Goal: Task Accomplishment & Management: Manage account settings

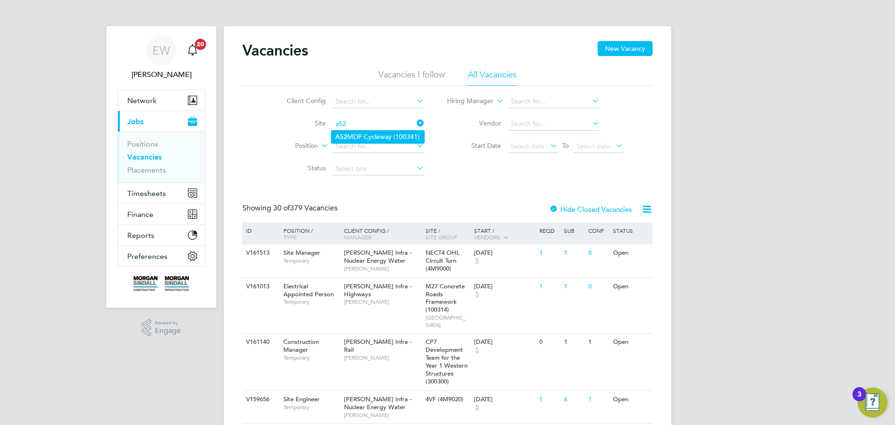
click at [371, 137] on li "A52 MDP Cycleway (100341)" at bounding box center [377, 137] width 93 height 13
type input "A52 MDP Cycleway (100341)"
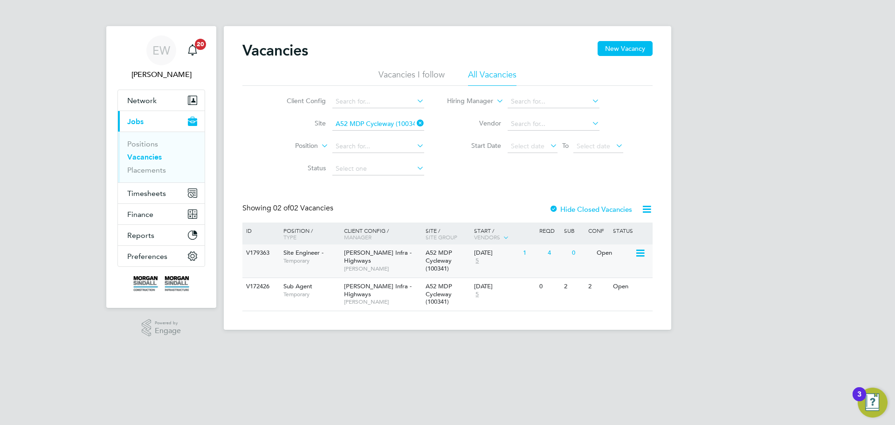
click at [397, 257] on div "Morgan Sindall Infra - Highways Alex Hackett" at bounding box center [383, 260] width 82 height 32
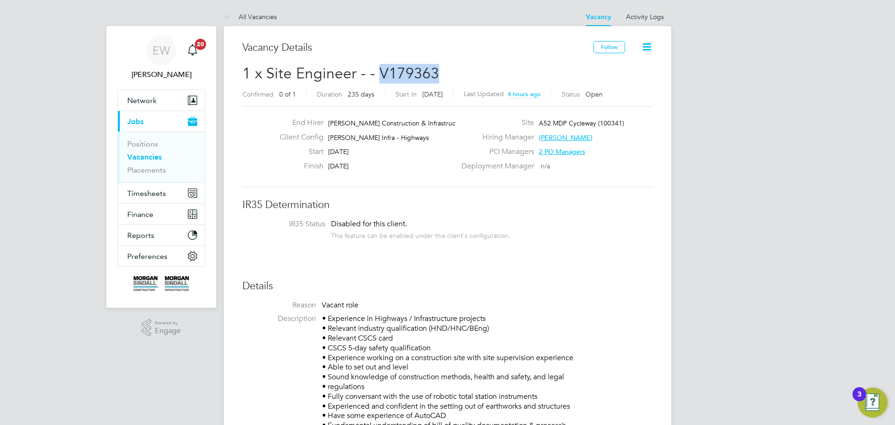
drag, startPoint x: 440, startPoint y: 69, endPoint x: 380, endPoint y: 65, distance: 60.2
click at [380, 65] on h2 "1 x Site Engineer - - V179363 Confirmed 0 of 1 Duration 235 days Start In in 11…" at bounding box center [447, 83] width 410 height 39
copy span "V179363"
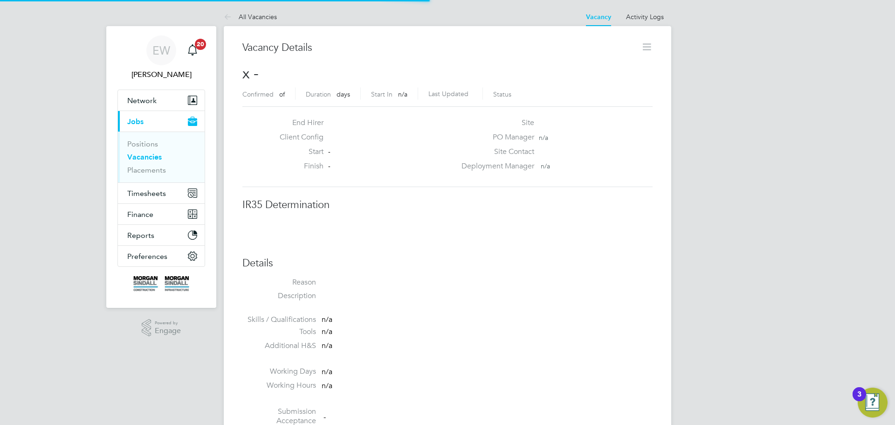
scroll to position [5, 5]
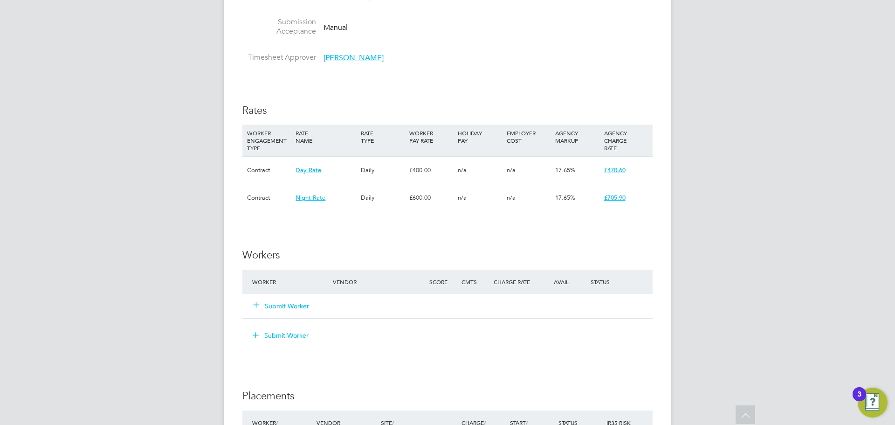
click at [283, 307] on button "Submit Worker" at bounding box center [282, 305] width 56 height 9
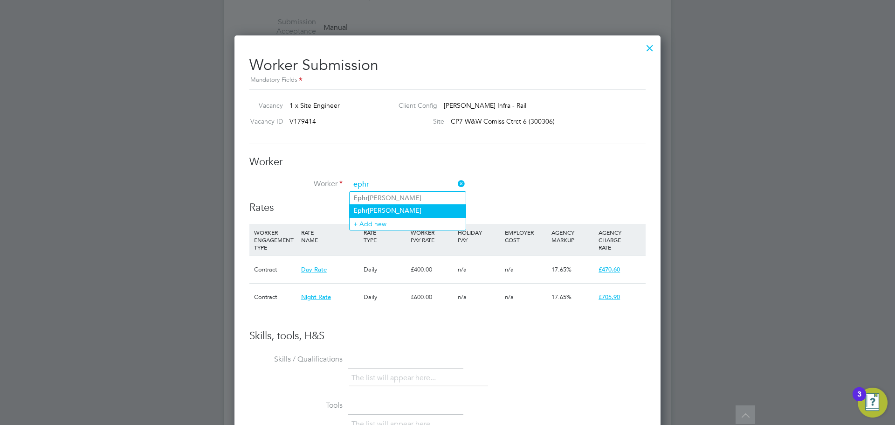
click at [403, 208] on li "Ephr aim Chinungu" at bounding box center [408, 210] width 116 height 13
type input "[PERSON_NAME]"
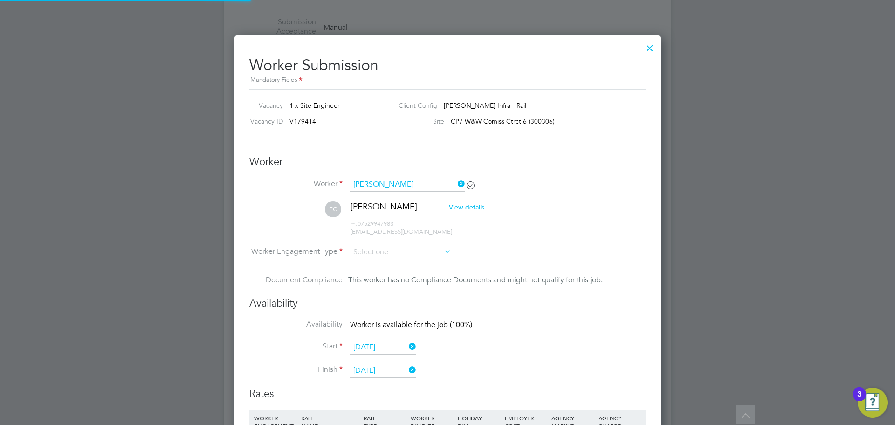
scroll to position [779, 426]
type input "[DATE]"
click at [381, 253] on input at bounding box center [400, 253] width 101 height 14
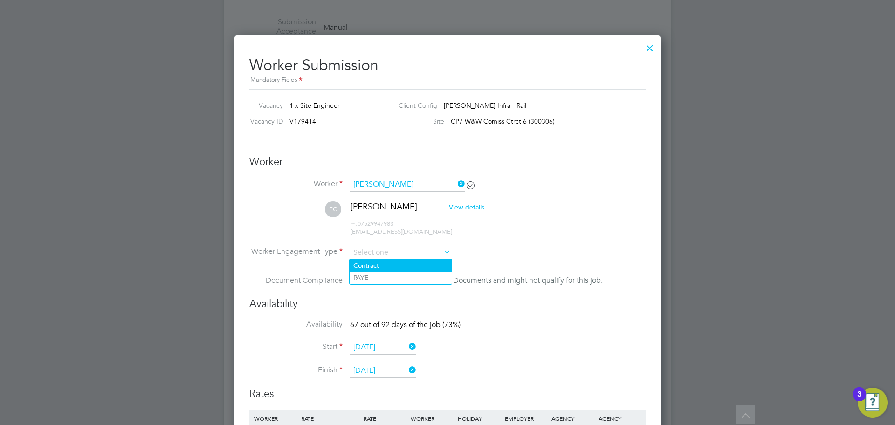
click at [393, 260] on li "Contract" at bounding box center [401, 265] width 102 height 12
type input "Contract"
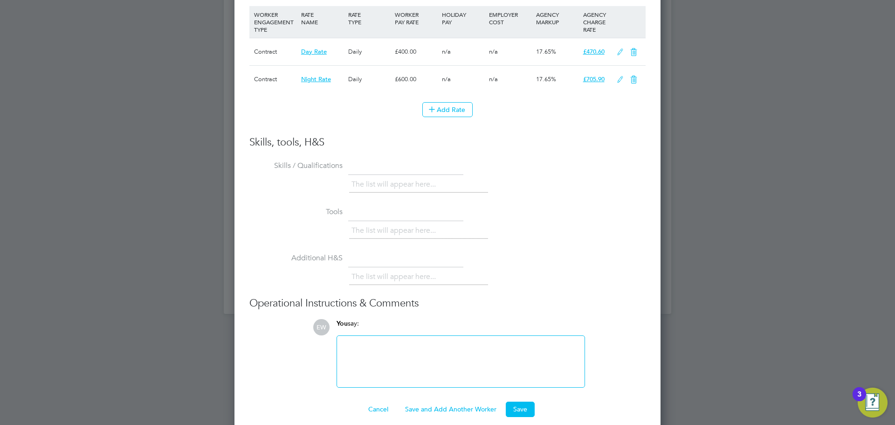
scroll to position [833, 0]
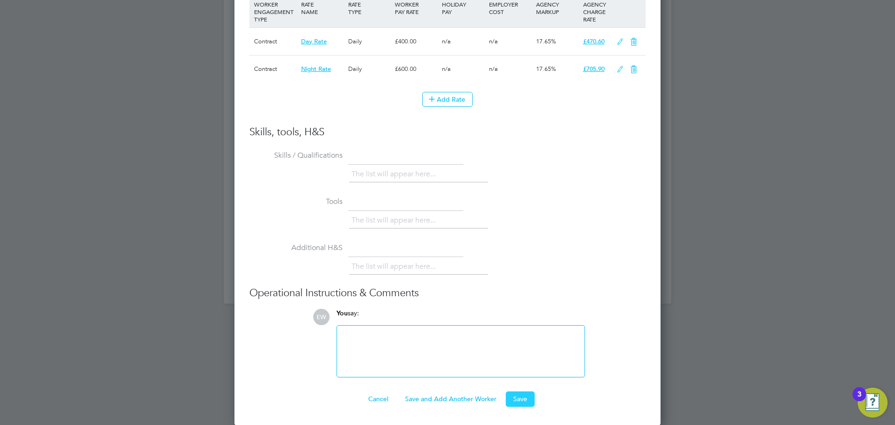
click at [524, 397] on button "Save" at bounding box center [520, 398] width 29 height 15
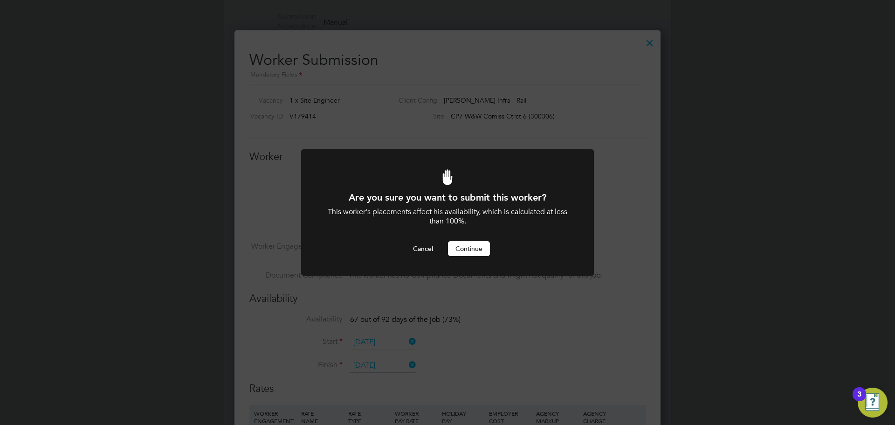
scroll to position [0, 0]
click at [473, 249] on button "Continue" at bounding box center [469, 248] width 42 height 15
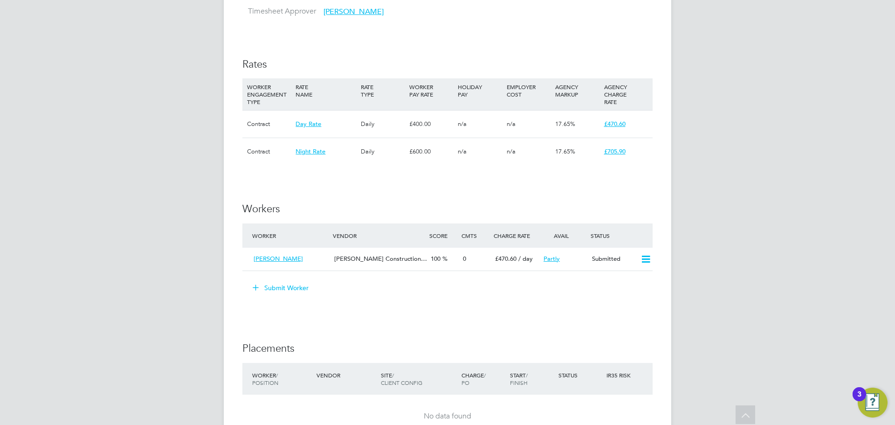
scroll to position [466, 0]
click at [644, 261] on icon at bounding box center [646, 258] width 12 height 7
click at [628, 278] on li "Offer" at bounding box center [632, 278] width 36 height 13
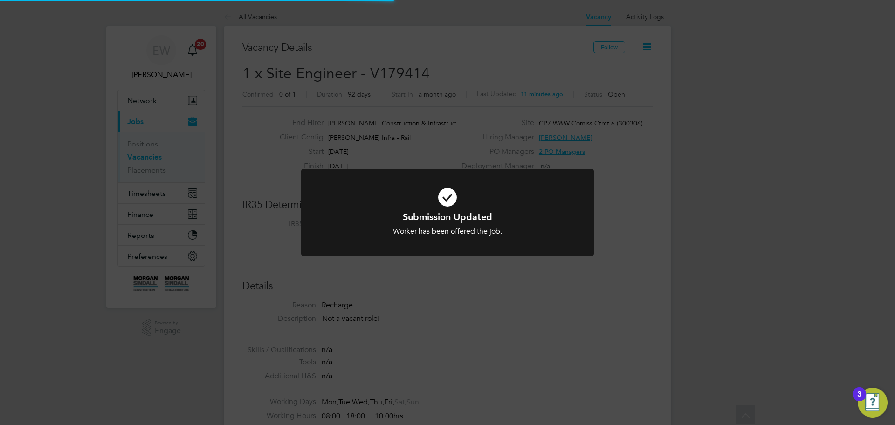
scroll to position [27, 65]
click at [612, 292] on div "Submission Updated Worker has been offered the job. Cancel Okay" at bounding box center [447, 212] width 895 height 425
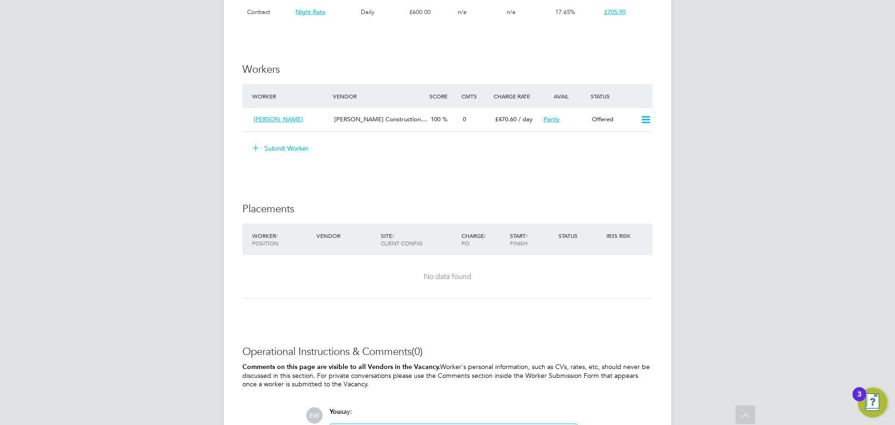
scroll to position [606, 0]
click at [645, 118] on icon at bounding box center [646, 118] width 12 height 7
click at [634, 137] on li "Confirm" at bounding box center [631, 138] width 35 height 13
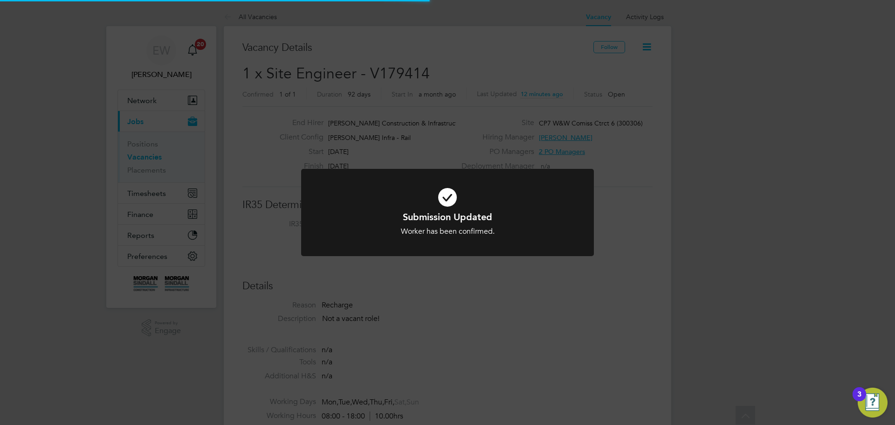
scroll to position [27, 65]
click at [604, 265] on div "Submission Updated Worker has been confirmed. Cancel Okay" at bounding box center [447, 212] width 895 height 425
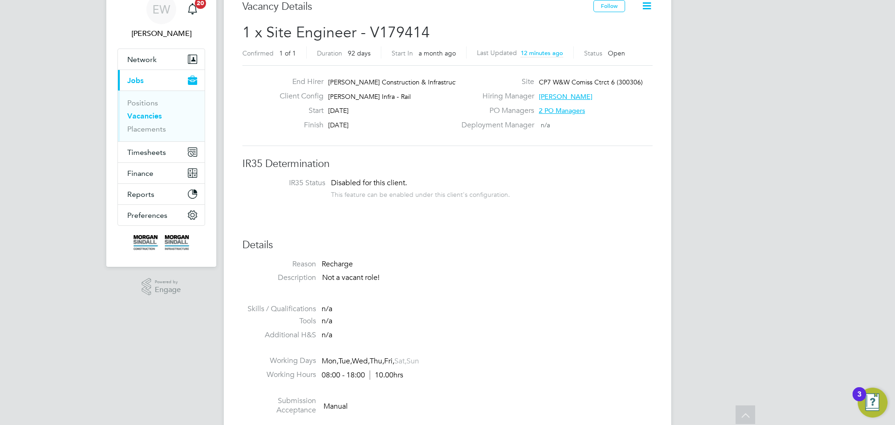
scroll to position [0, 0]
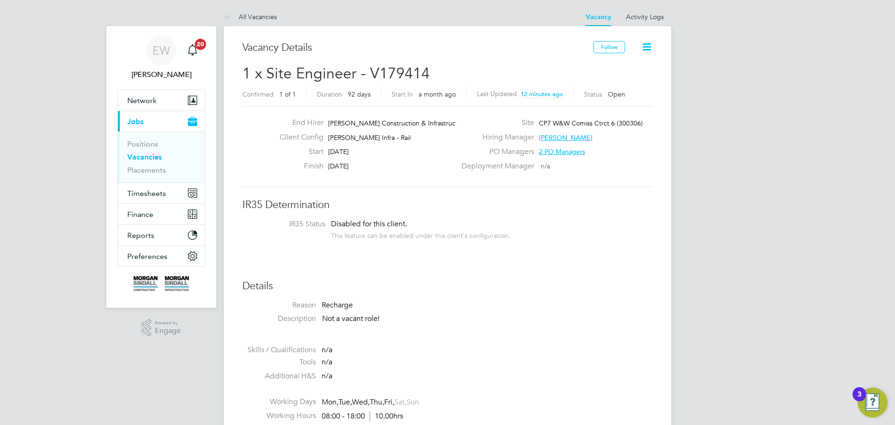
click at [650, 45] on icon at bounding box center [647, 47] width 12 height 12
click at [629, 81] on li "Update Status" at bounding box center [624, 82] width 54 height 13
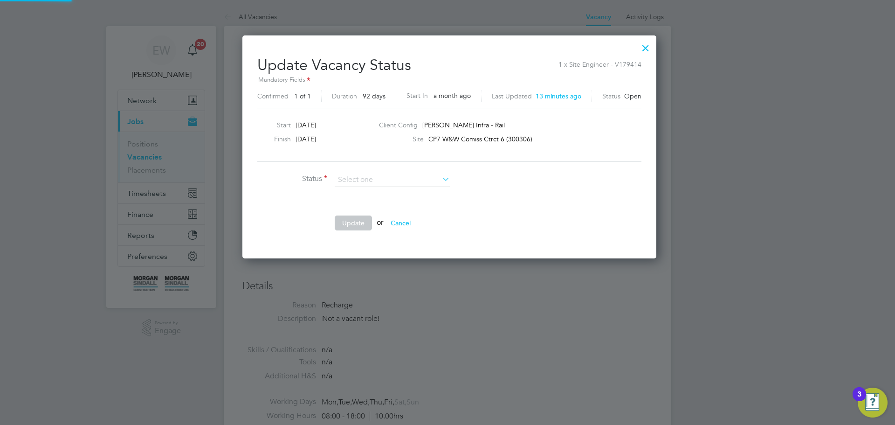
scroll to position [222, 410]
click at [639, 48] on div at bounding box center [645, 45] width 17 height 17
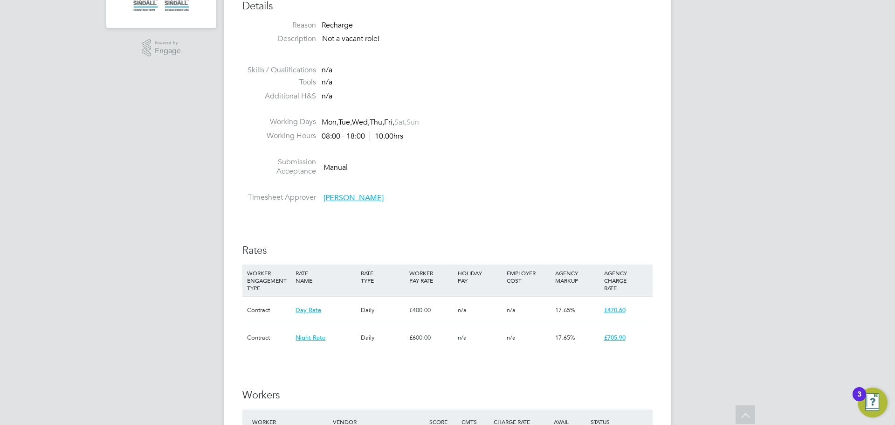
scroll to position [0, 0]
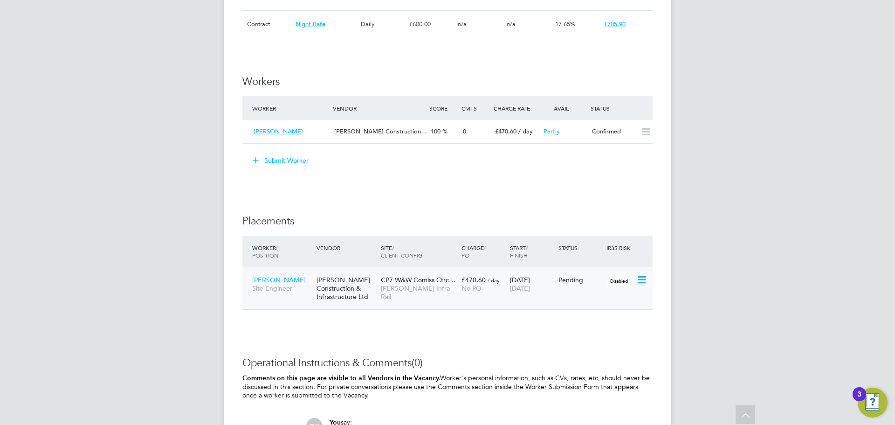
scroll to position [606, 0]
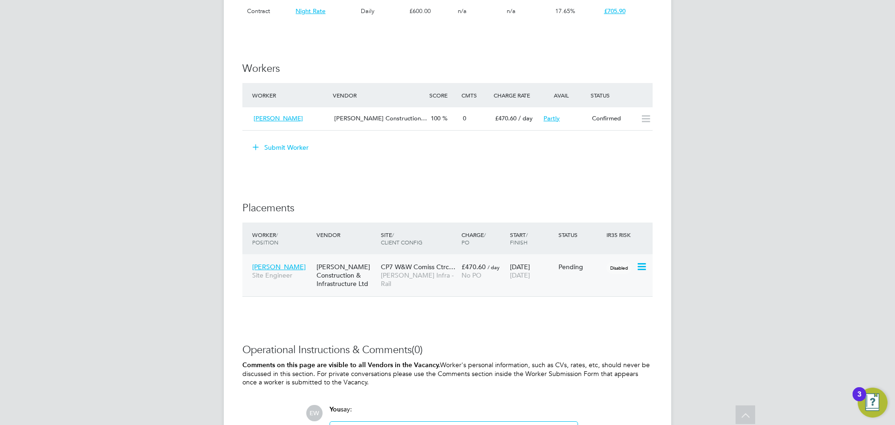
click at [644, 266] on icon at bounding box center [640, 266] width 9 height 11
click at [596, 349] on li "Abandon" at bounding box center [613, 350] width 66 height 13
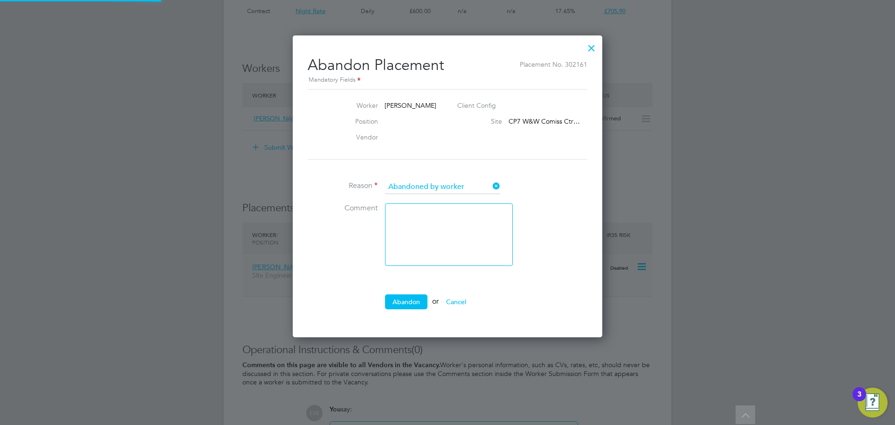
scroll to position [5, 5]
click at [428, 220] on textarea at bounding box center [449, 234] width 128 height 62
type textarea "added as super user"
click at [408, 302] on button "Abandon" at bounding box center [406, 301] width 42 height 15
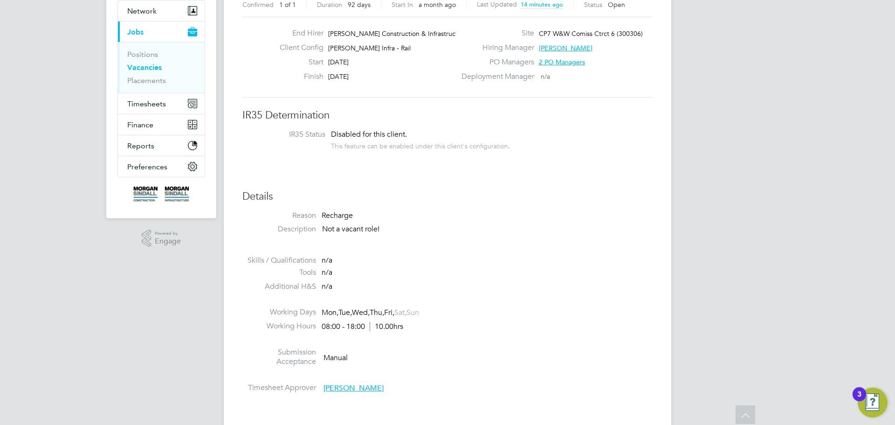
scroll to position [0, 0]
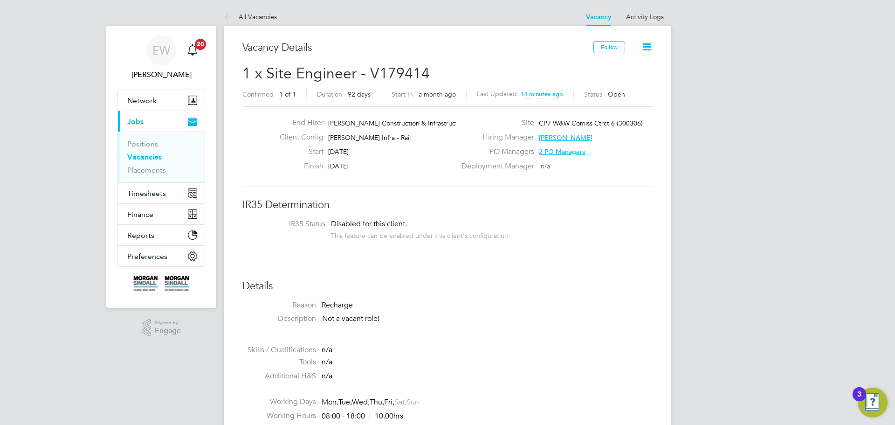
click at [651, 46] on icon at bounding box center [647, 47] width 12 height 12
click at [630, 80] on li "Update Status" at bounding box center [624, 82] width 54 height 13
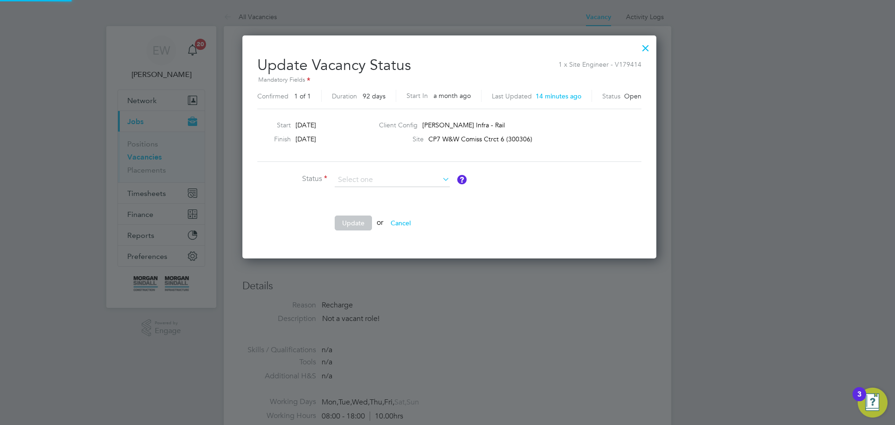
scroll to position [222, 410]
click at [645, 47] on div at bounding box center [645, 45] width 17 height 17
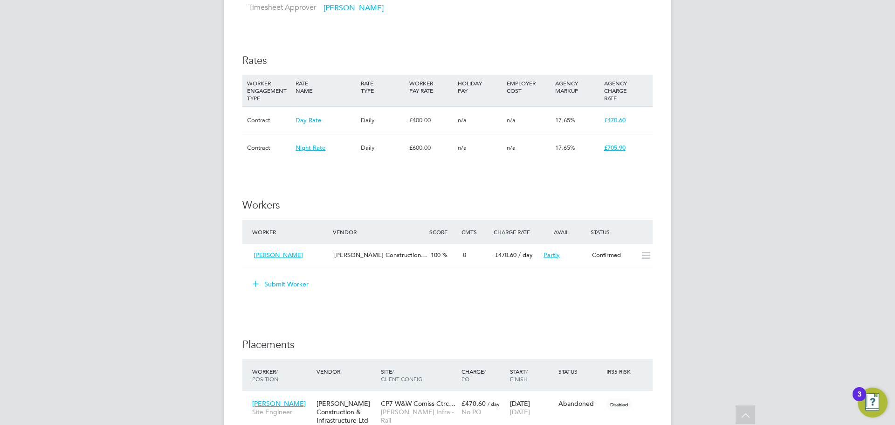
scroll to position [559, 0]
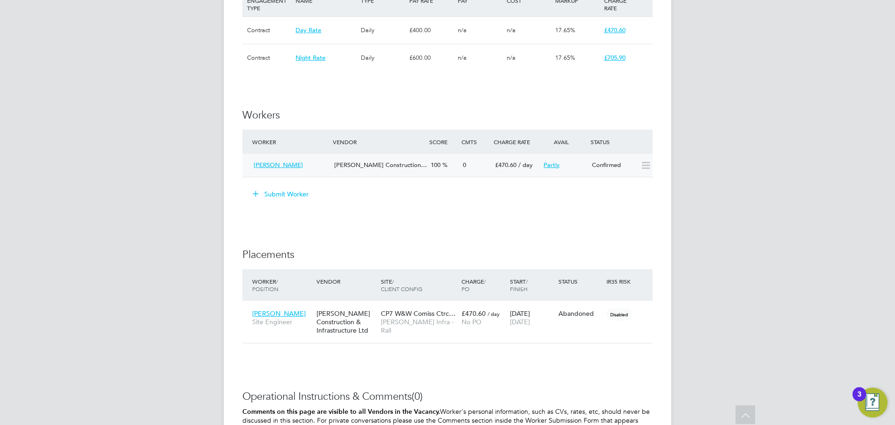
click at [277, 165] on span "Ephraim Chinungu" at bounding box center [278, 165] width 49 height 8
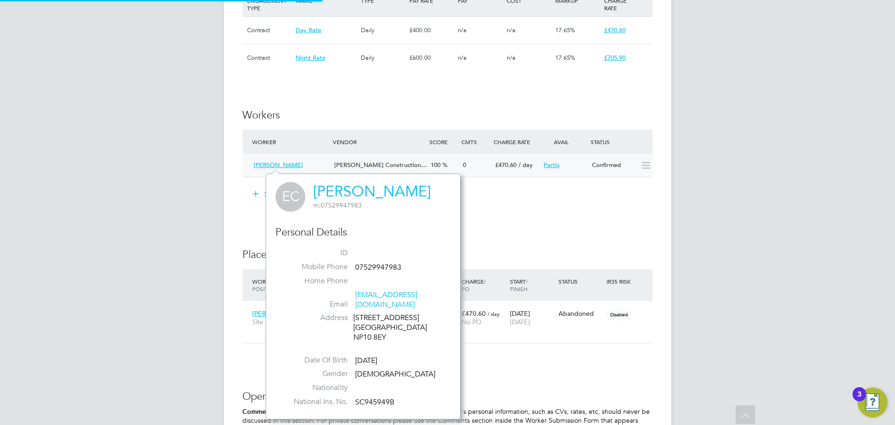
scroll to position [236, 195]
click at [550, 215] on div "IR35 Determination IR35 Status Disabled for this client. This feature can be en…" at bounding box center [447, 97] width 410 height 917
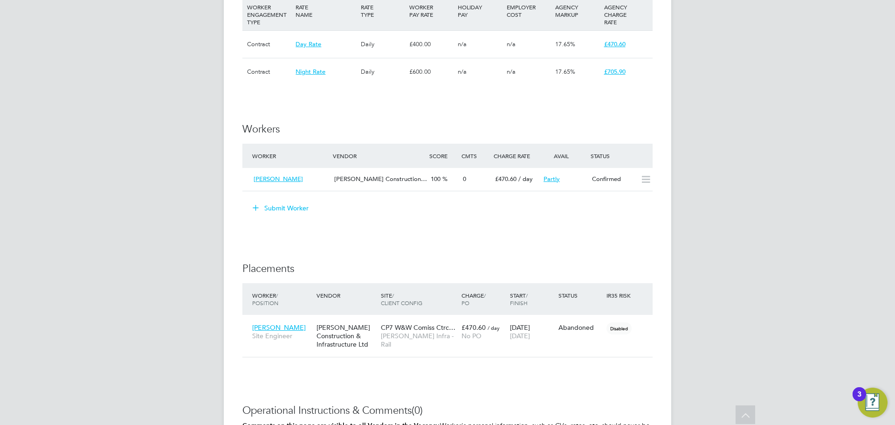
scroll to position [559, 0]
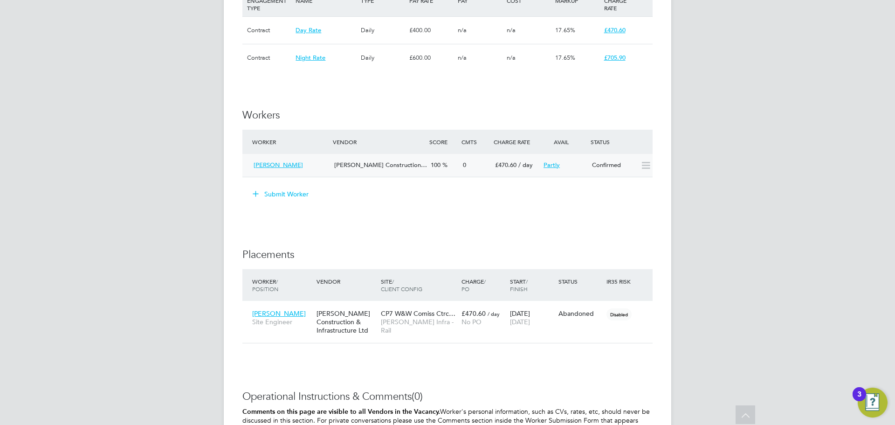
click at [647, 167] on icon at bounding box center [646, 165] width 12 height 7
drag, startPoint x: 607, startPoint y: 164, endPoint x: 580, endPoint y: 206, distance: 49.5
click at [576, 208] on li "Submit Worker" at bounding box center [447, 198] width 410 height 24
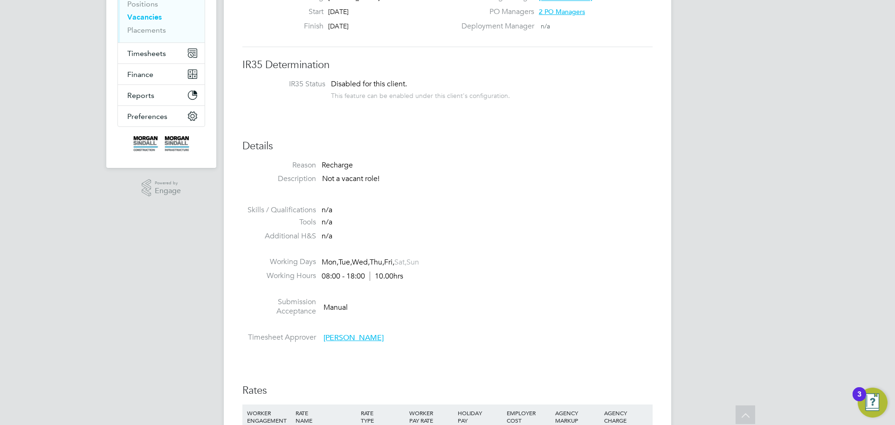
scroll to position [0, 0]
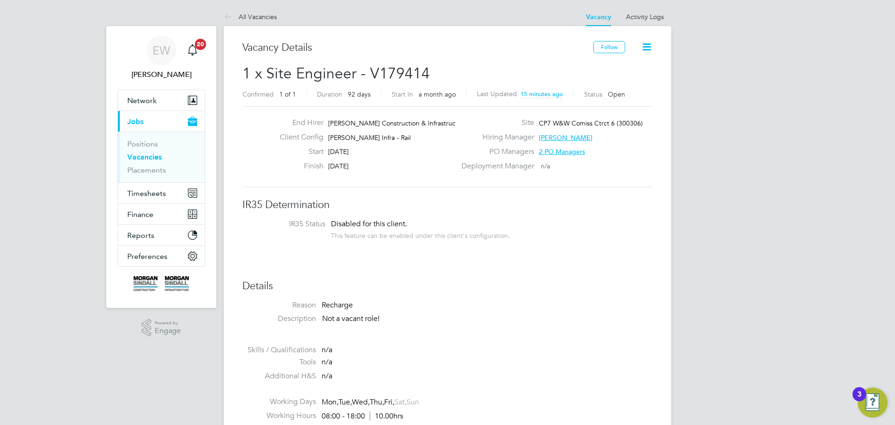
click at [647, 46] on icon at bounding box center [647, 47] width 12 height 12
click at [625, 82] on li "Update Status" at bounding box center [624, 82] width 54 height 13
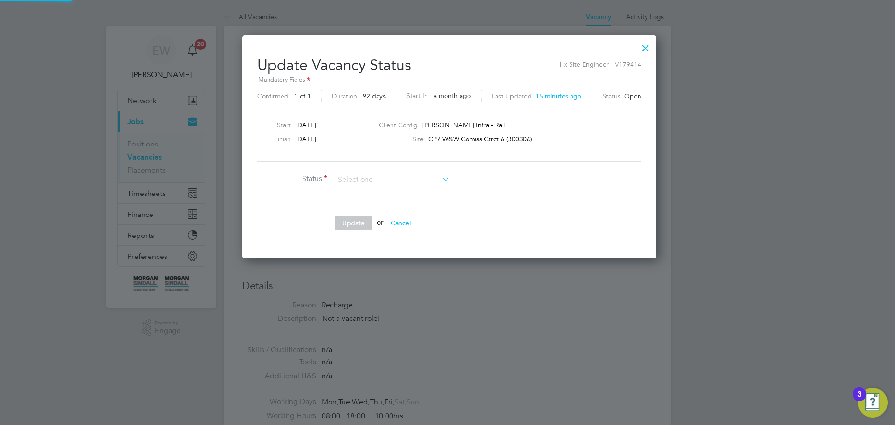
scroll to position [14, 264]
click at [527, 196] on li at bounding box center [397, 201] width 280 height 10
click at [640, 46] on div at bounding box center [645, 45] width 17 height 17
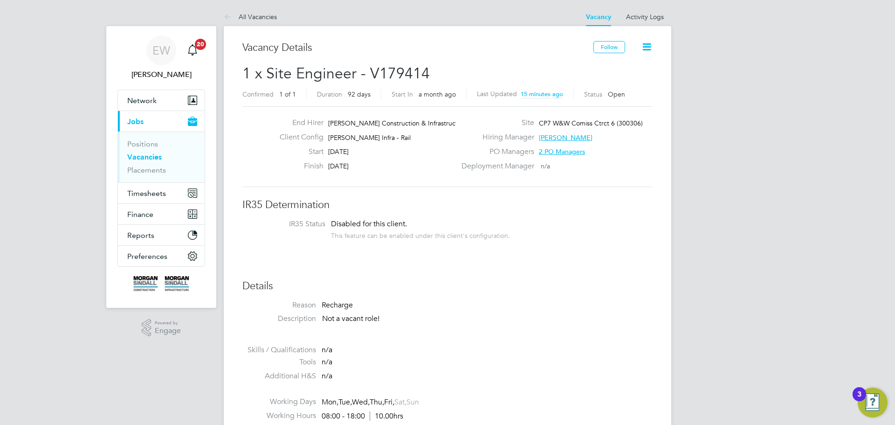
click at [144, 156] on link "Vacancies" at bounding box center [144, 156] width 34 height 9
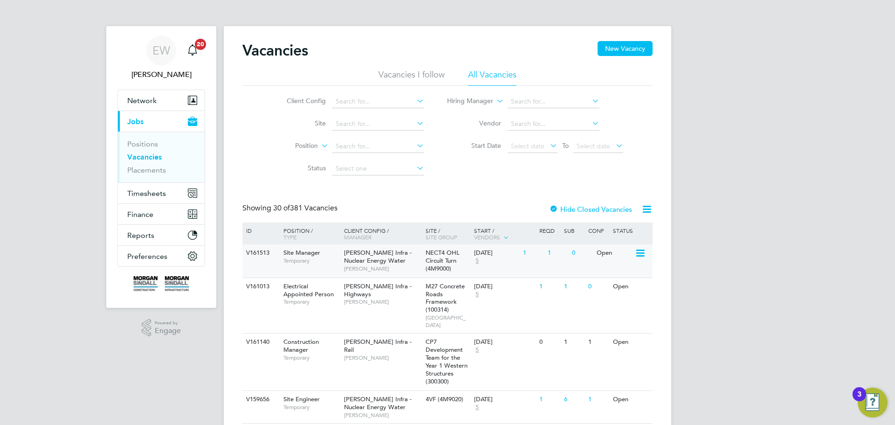
click at [378, 257] on span "Morgan Sindall Infra - Nuclear Energy Water" at bounding box center [378, 256] width 68 height 16
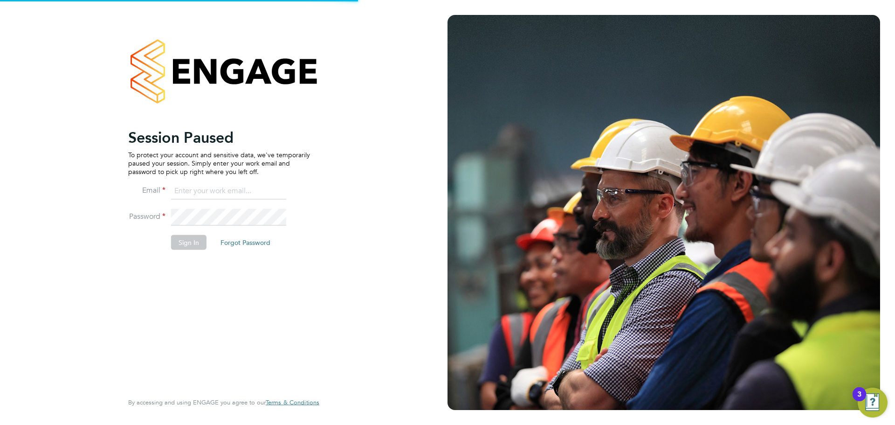
type input "robert.beecham@randstadcpe.com"
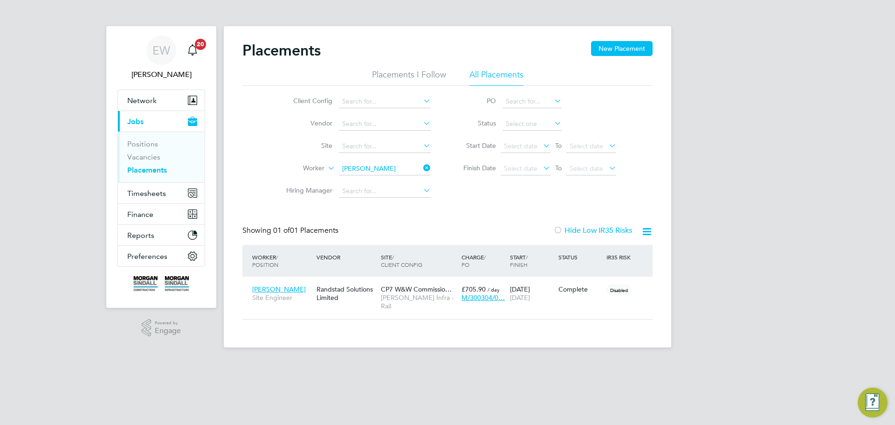
scroll to position [9, 44]
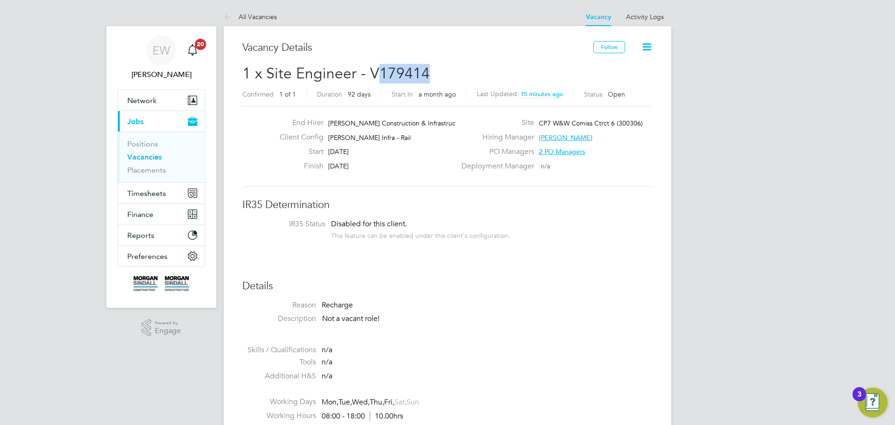
drag, startPoint x: 440, startPoint y: 71, endPoint x: 379, endPoint y: 74, distance: 61.1
click at [379, 74] on h2 "1 x Site Engineer - V179414 Confirmed 1 of 1 Duration 92 days Start In a month …" at bounding box center [447, 83] width 410 height 39
copy span "179414"
click at [158, 51] on span "EW" at bounding box center [161, 50] width 18 height 12
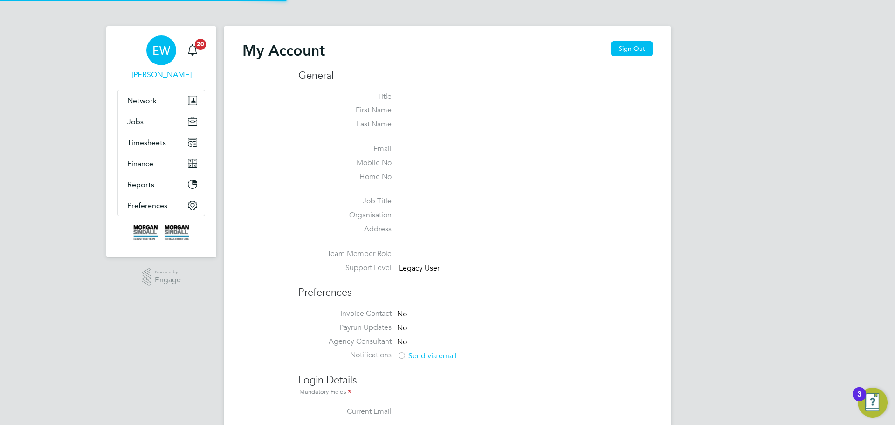
type input "[EMAIL_ADDRESS][PERSON_NAME][DOMAIN_NAME]"
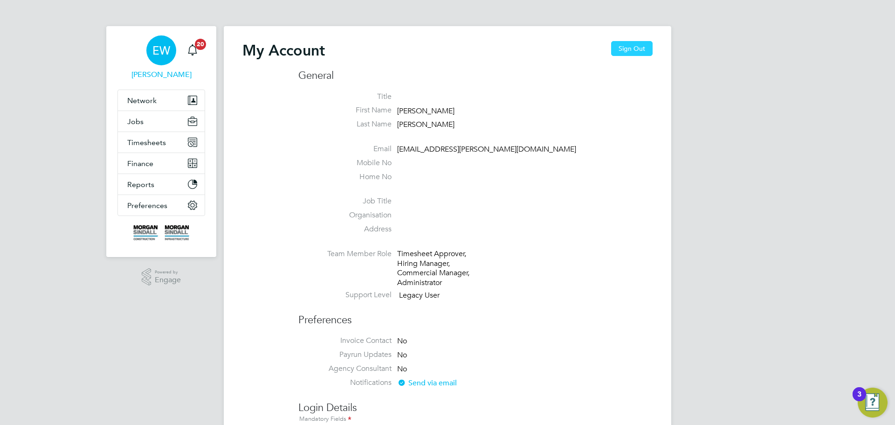
click at [628, 49] on button "Sign Out" at bounding box center [631, 48] width 41 height 15
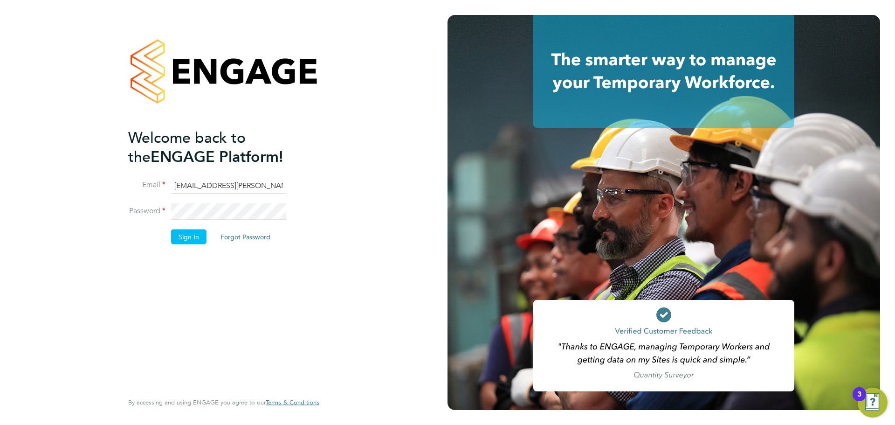
click at [229, 181] on input "emma.wells@randstad.co.uk" at bounding box center [228, 185] width 115 height 17
type input "robert.beecham@randstadcpe.com"
click at [195, 239] on button "Sign In" at bounding box center [188, 236] width 35 height 15
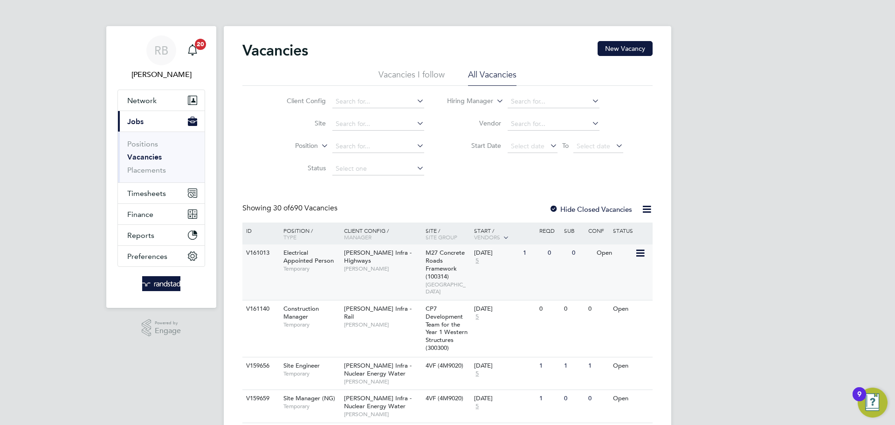
click at [370, 271] on span "[PERSON_NAME]" at bounding box center [382, 268] width 77 height 7
click at [397, 256] on span "[PERSON_NAME] Infra - Highways" at bounding box center [378, 256] width 68 height 16
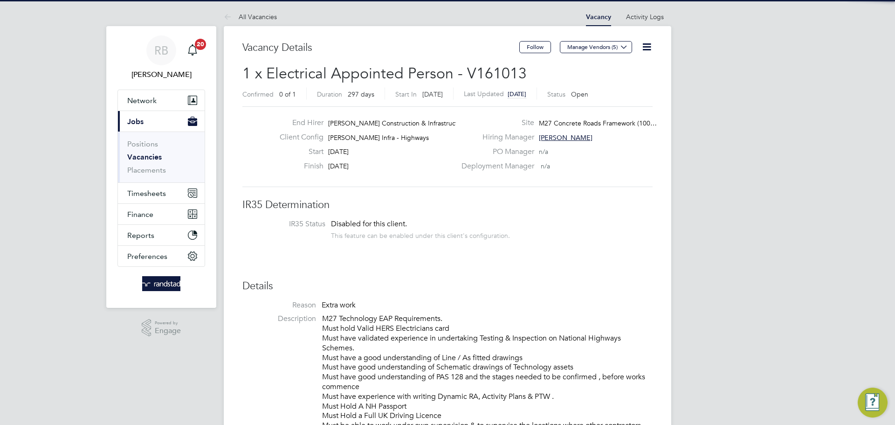
scroll to position [27, 65]
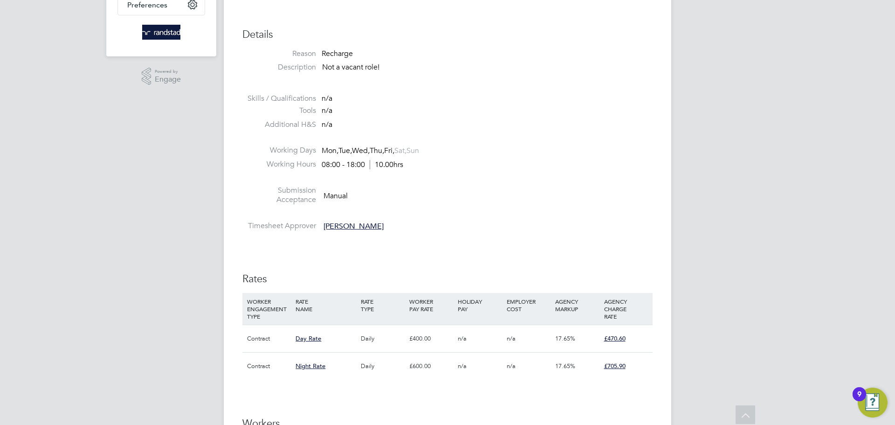
scroll to position [419, 0]
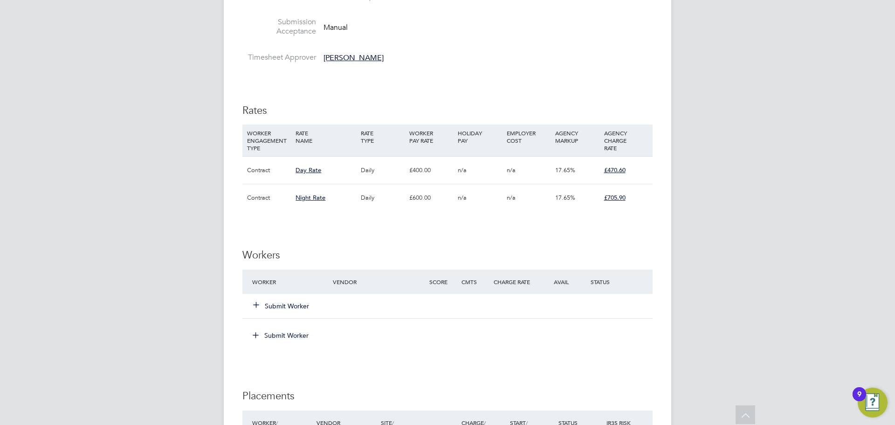
click at [275, 303] on button "Submit Worker" at bounding box center [282, 305] width 56 height 9
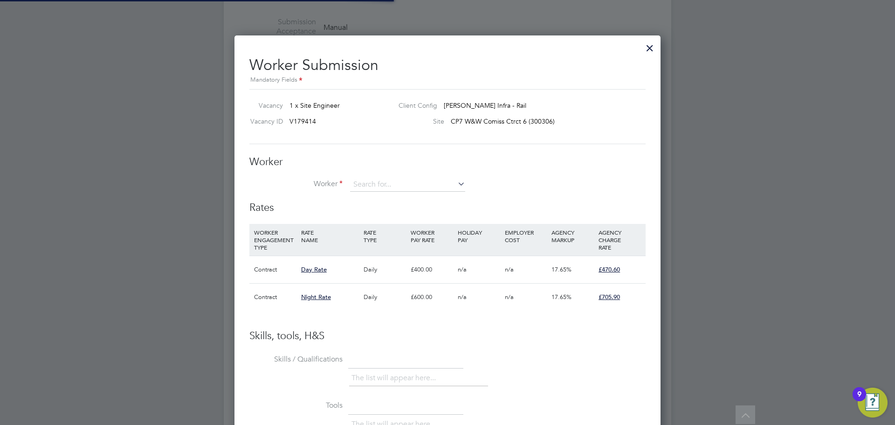
scroll to position [0, 0]
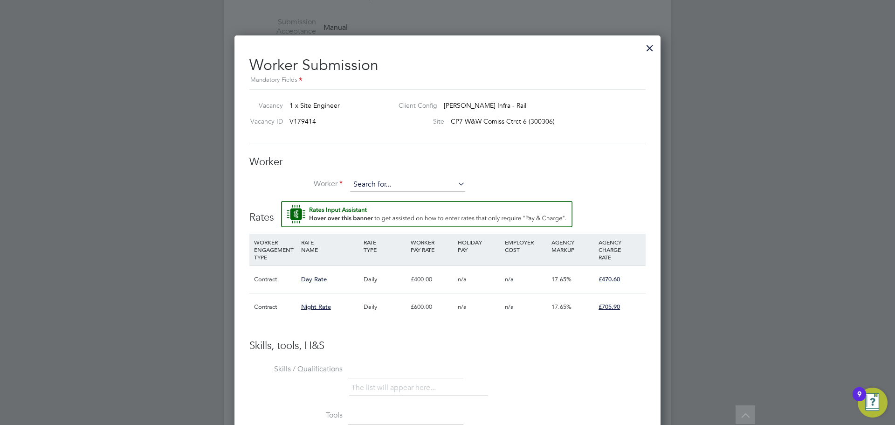
click at [385, 185] on input at bounding box center [407, 185] width 115 height 14
click at [390, 198] on li "Ephra im Chinungu (C-003607929)" at bounding box center [408, 198] width 116 height 13
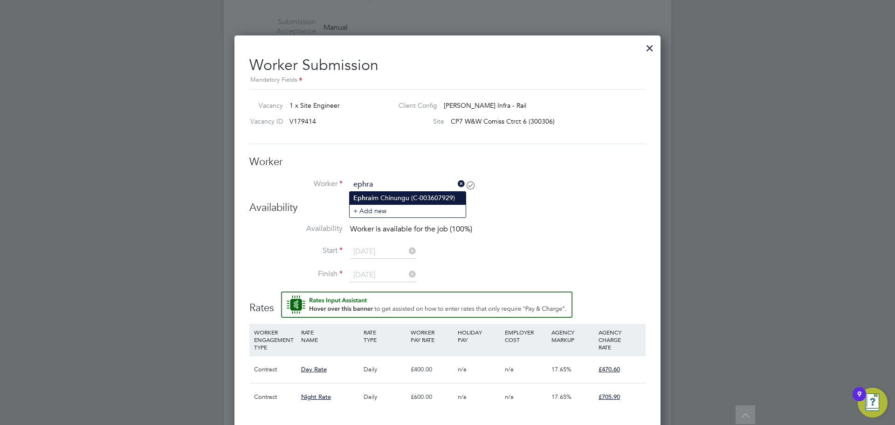
type input "Ephraim Chinungu (C-003607929)"
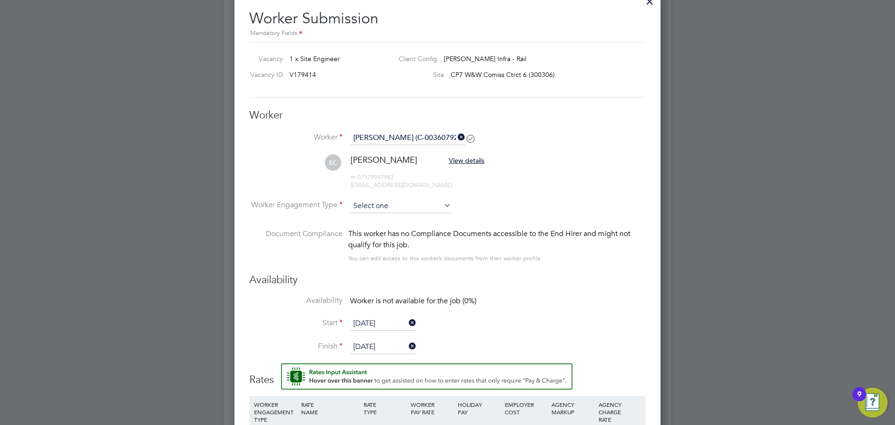
click at [400, 208] on input at bounding box center [400, 206] width 101 height 14
click at [364, 220] on li "Contract" at bounding box center [401, 219] width 102 height 12
type input "Contract"
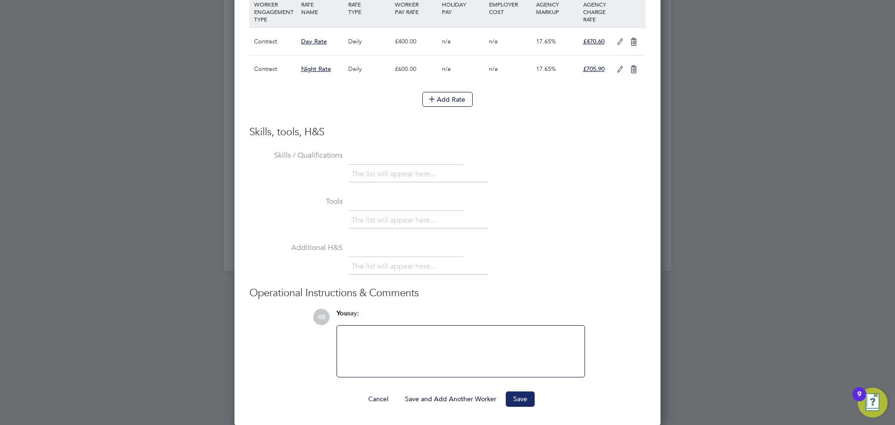
click at [520, 394] on button "Save" at bounding box center [520, 398] width 29 height 15
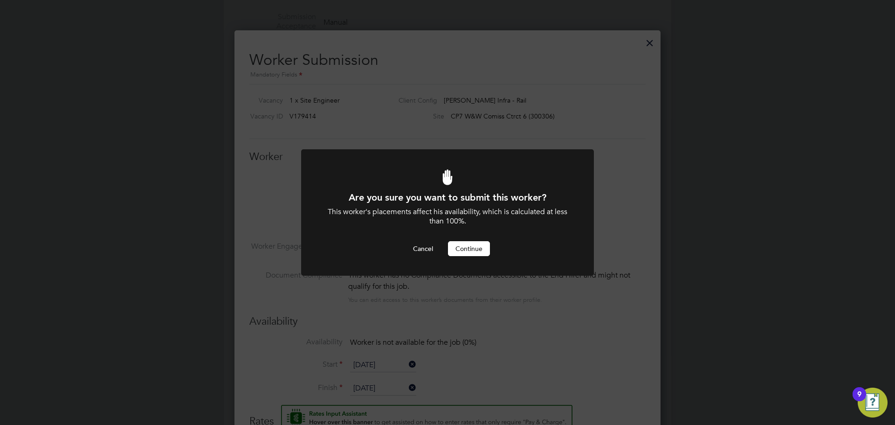
click at [480, 247] on button "Continue" at bounding box center [469, 248] width 42 height 15
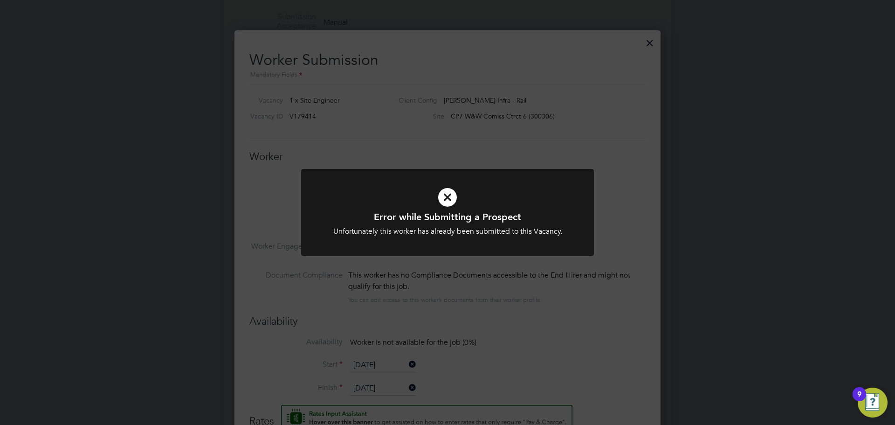
click at [383, 163] on div "Error while Submitting a Prospect Unfortunately this worker has already been su…" at bounding box center [447, 212] width 895 height 425
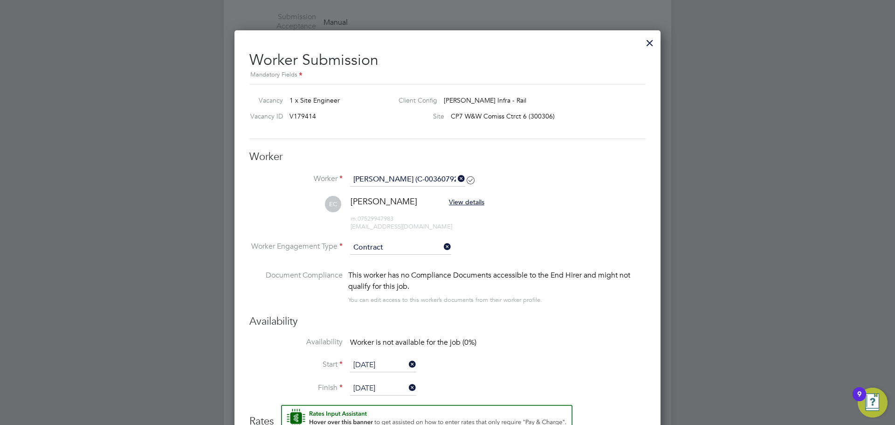
click at [648, 44] on div at bounding box center [649, 40] width 17 height 17
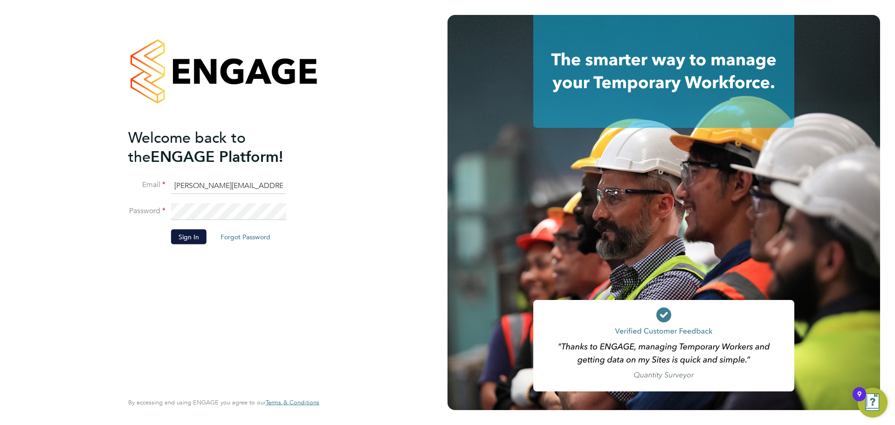
click at [218, 186] on input "[PERSON_NAME][EMAIL_ADDRESS][PERSON_NAME][DOMAIN_NAME]" at bounding box center [228, 185] width 115 height 17
type input "[EMAIL_ADDRESS][PERSON_NAME][DOMAIN_NAME]"
click at [193, 234] on button "Sign In" at bounding box center [188, 236] width 35 height 15
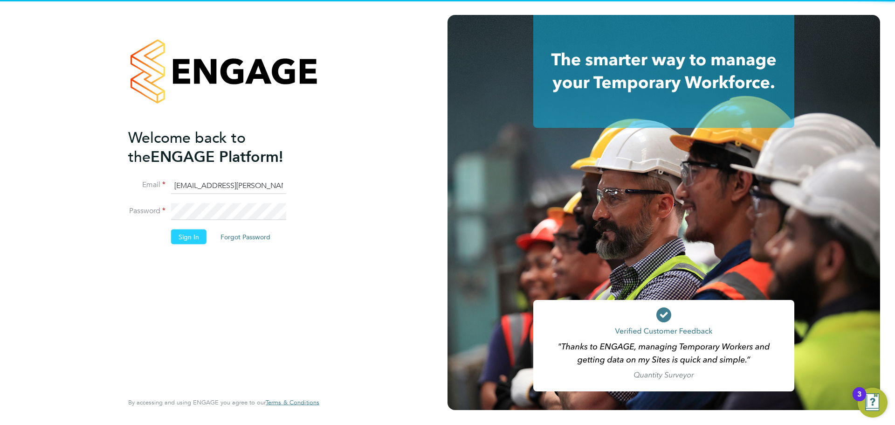
click at [190, 238] on button "Sign In" at bounding box center [188, 236] width 35 height 15
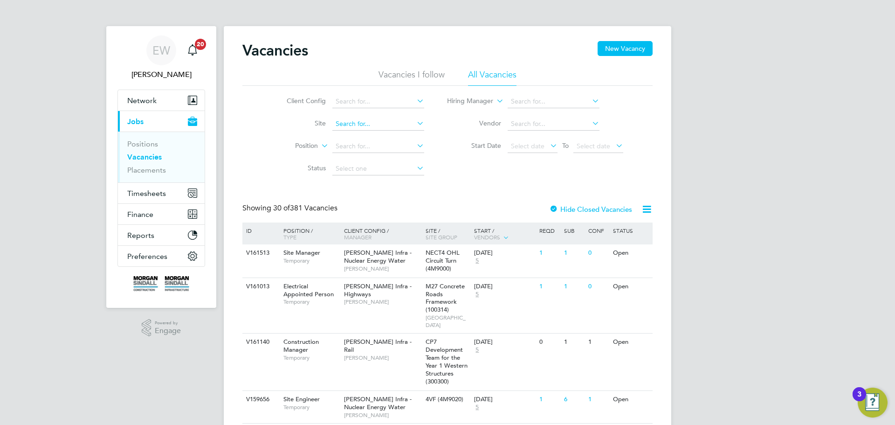
click at [359, 127] on input at bounding box center [378, 123] width 92 height 13
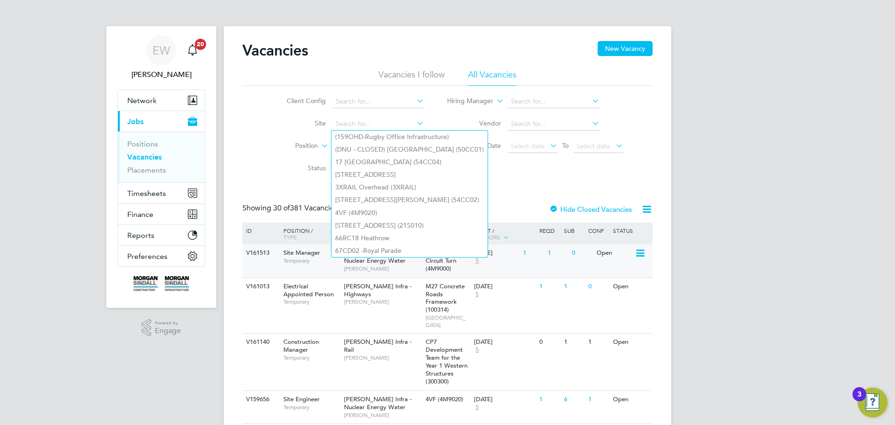
click at [356, 264] on span "[PERSON_NAME] Infra - Nuclear Energy Water" at bounding box center [378, 256] width 68 height 16
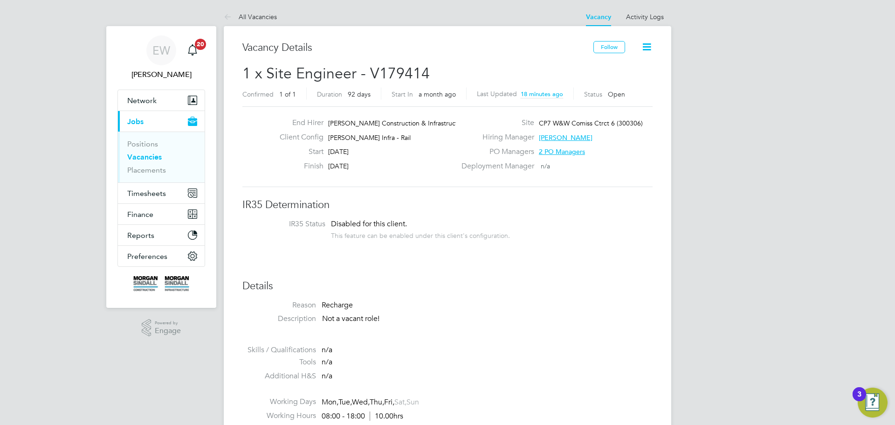
click at [651, 47] on icon at bounding box center [647, 47] width 12 height 12
click at [625, 69] on li "Edit Vacancy e" at bounding box center [624, 68] width 54 height 13
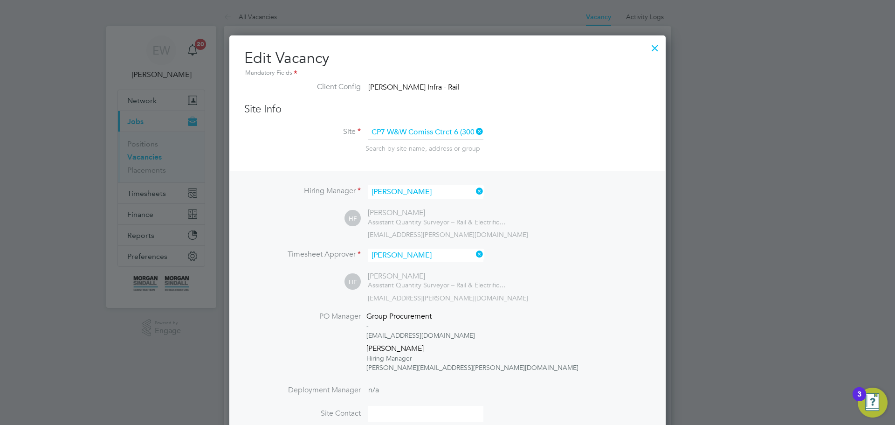
click at [653, 47] on div at bounding box center [654, 45] width 17 height 17
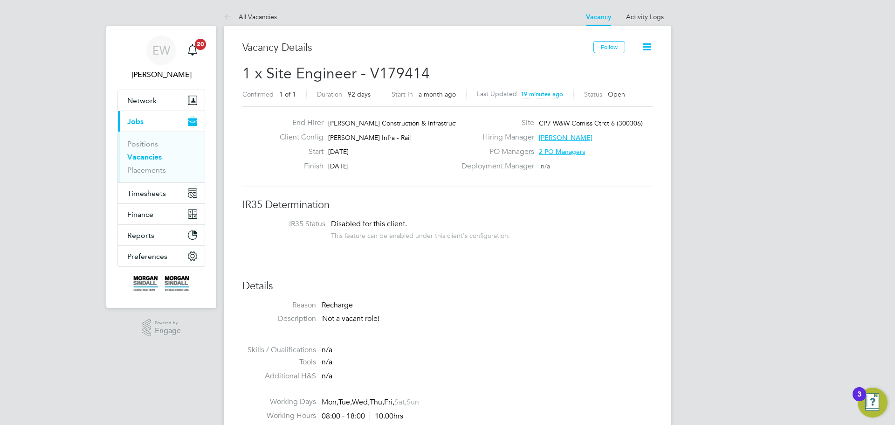
click at [649, 46] on icon at bounding box center [647, 47] width 12 height 12
click at [628, 80] on li "Update Status" at bounding box center [624, 82] width 54 height 13
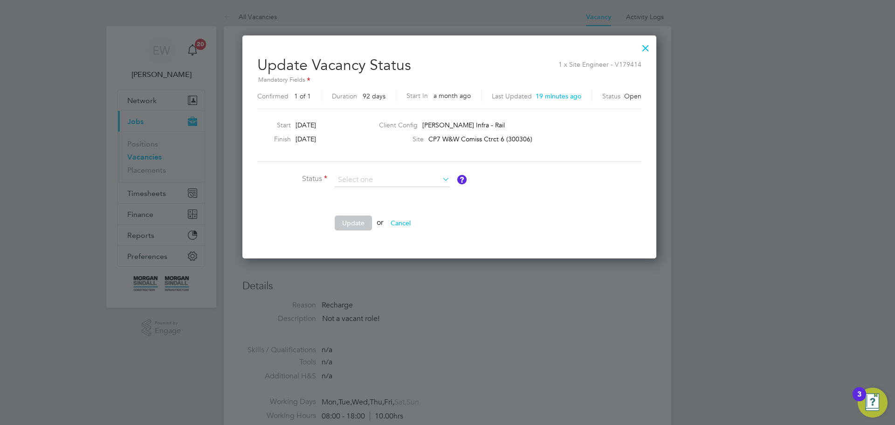
click at [551, 198] on ng-form "Status Comment Update or Cancel" at bounding box center [449, 206] width 384 height 67
click at [431, 178] on input at bounding box center [392, 180] width 115 height 14
click at [568, 201] on ng-form "Status Comment Update or Cancel" at bounding box center [449, 206] width 384 height 67
click at [644, 48] on div at bounding box center [645, 45] width 17 height 17
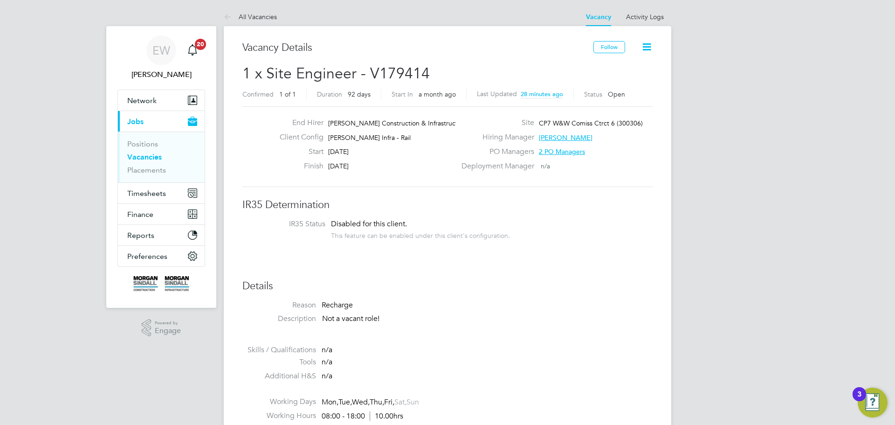
click at [150, 155] on link "Vacancies" at bounding box center [144, 156] width 34 height 9
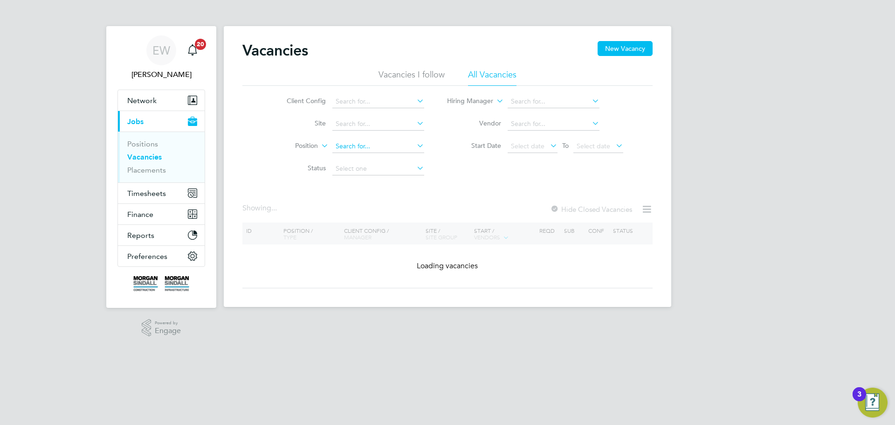
click at [386, 140] on input at bounding box center [378, 146] width 92 height 13
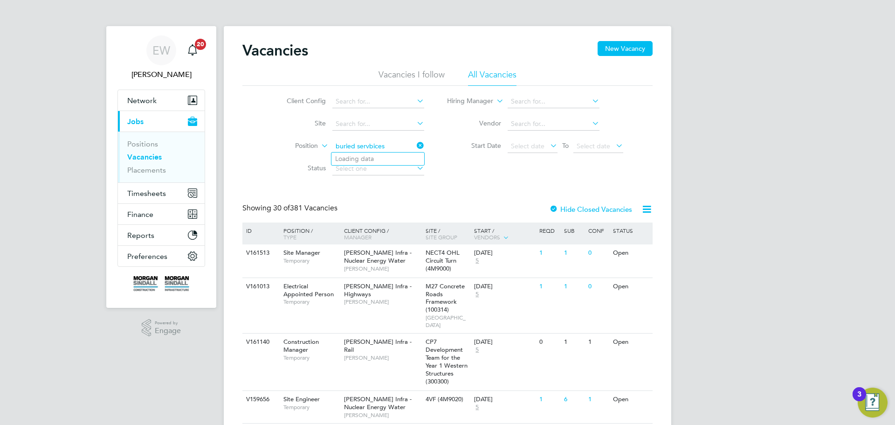
type input "buried services"
click at [377, 122] on input at bounding box center [378, 123] width 92 height 13
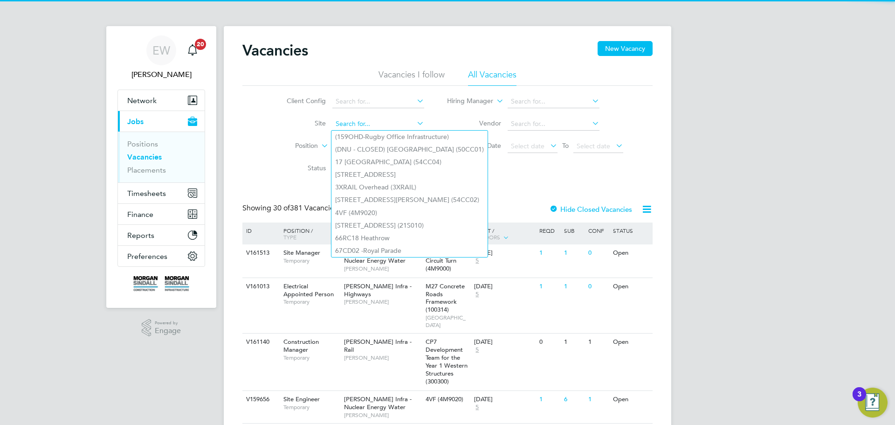
type input "n"
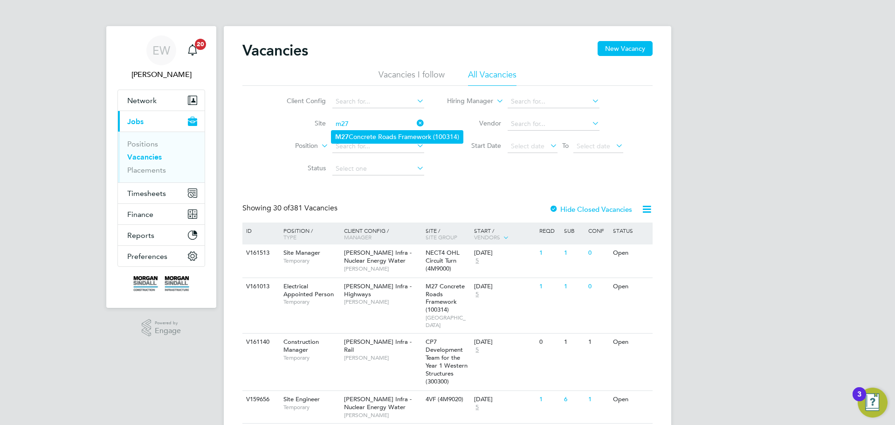
click at [373, 137] on li "M27 Concrete Roads Framework (100314)" at bounding box center [396, 137] width 131 height 13
type input "M27 Concrete Roads Framework (100314)"
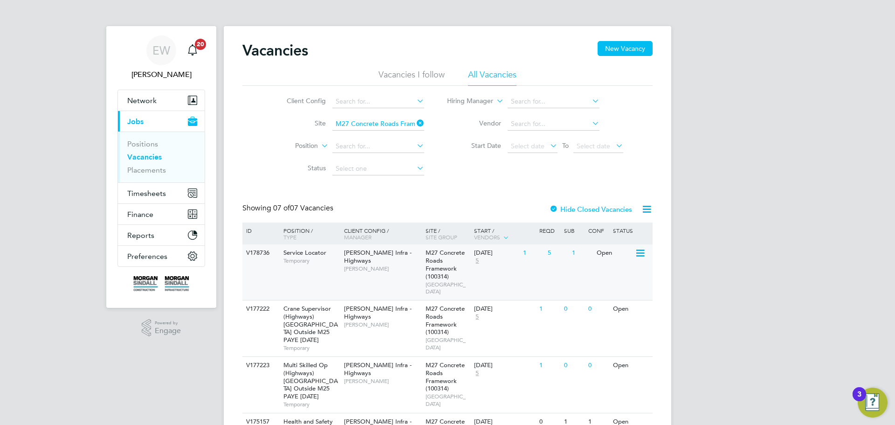
click at [361, 254] on span "[PERSON_NAME] Infra - Highways" at bounding box center [378, 256] width 68 height 16
click at [168, 45] on span "EW" at bounding box center [161, 50] width 18 height 12
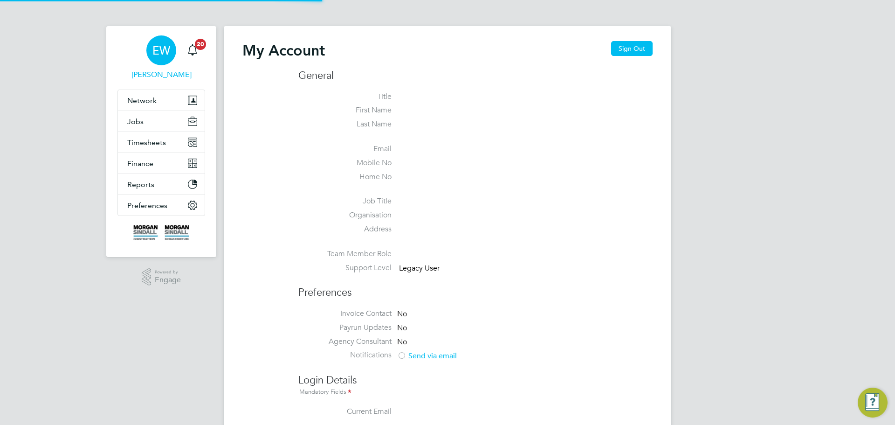
type input "emma.wells@randstad.co.uk"
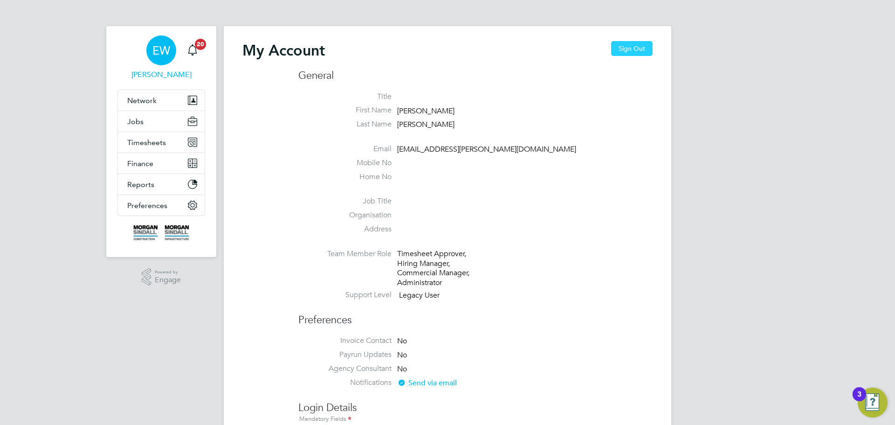
click at [623, 49] on button "Sign Out" at bounding box center [631, 48] width 41 height 15
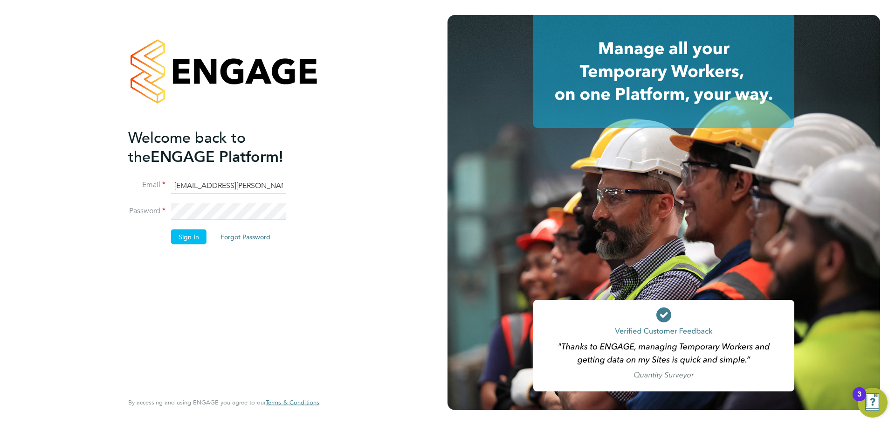
click at [207, 186] on input "emma.wells@randstad.co.uk" at bounding box center [228, 185] width 115 height 17
type input "[PERSON_NAME][EMAIL_ADDRESS][PERSON_NAME][DOMAIN_NAME]"
click at [192, 236] on button "Sign In" at bounding box center [188, 236] width 35 height 15
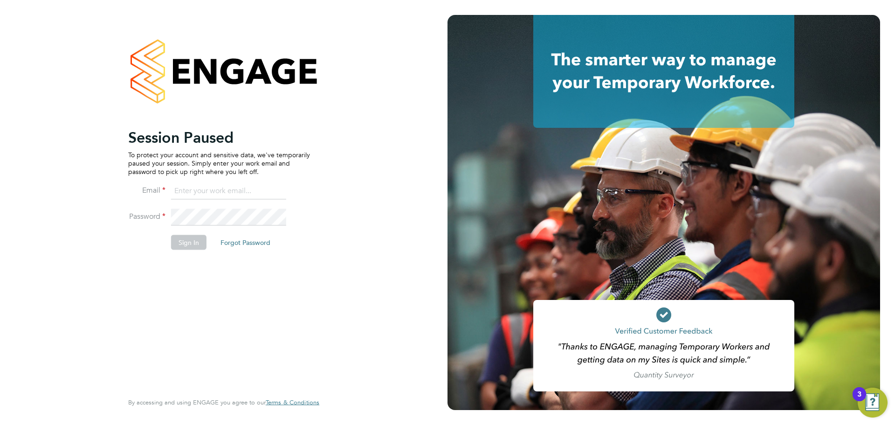
type input "robert.beecham@randstadcpe.com"
click at [187, 241] on button "Sign In" at bounding box center [188, 241] width 35 height 15
click at [190, 240] on div "Sorry, we are having problems connecting to our services." at bounding box center [223, 212] width 447 height 425
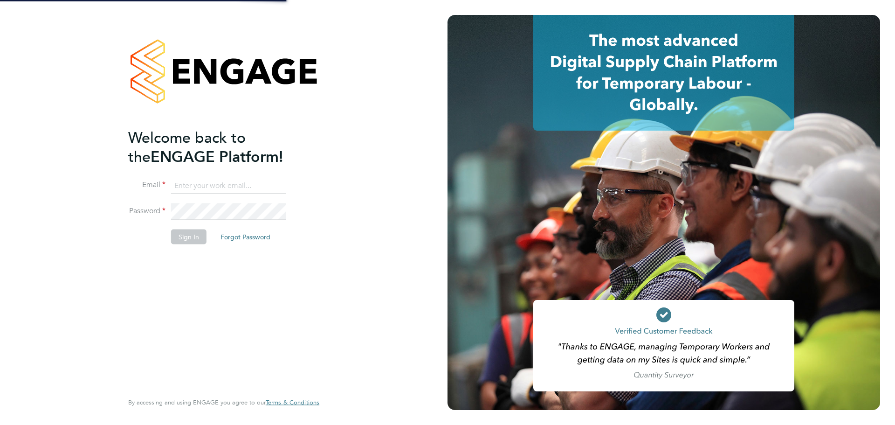
type input "robert.beecham@randstadcpe.com"
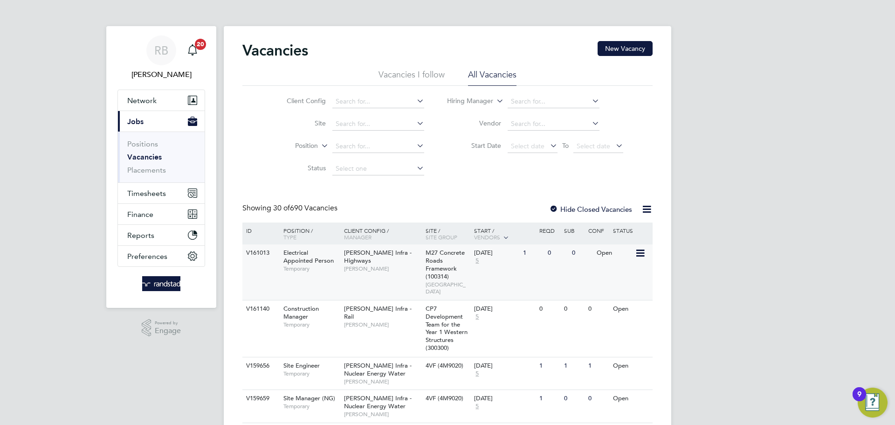
click at [382, 263] on div "[PERSON_NAME] Infra - Highways [PERSON_NAME]" at bounding box center [383, 260] width 82 height 32
click at [155, 51] on span "RB" at bounding box center [161, 50] width 14 height 12
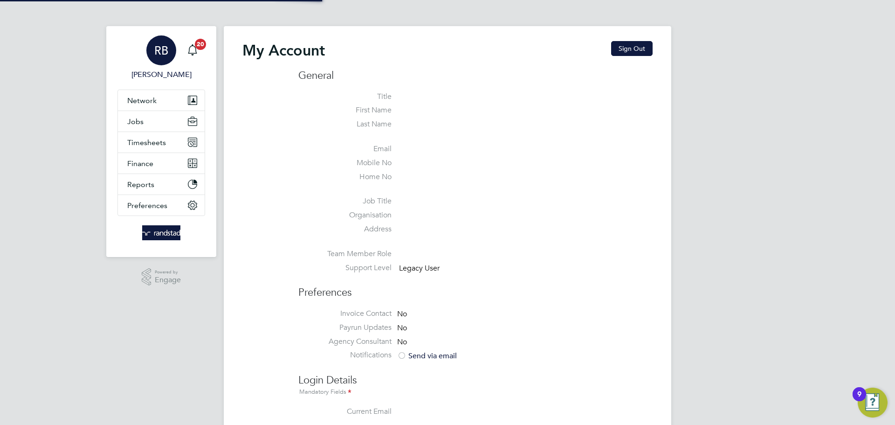
type input "[EMAIL_ADDRESS][PERSON_NAME][DOMAIN_NAME]"
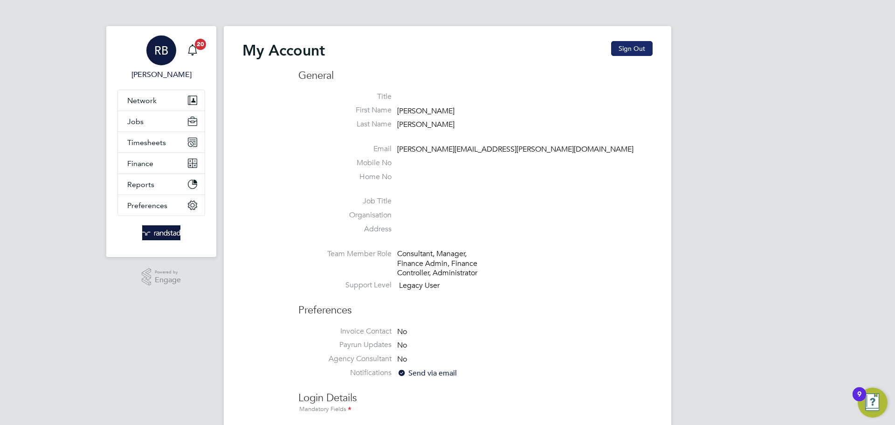
click at [635, 46] on button "Sign Out" at bounding box center [631, 48] width 41 height 15
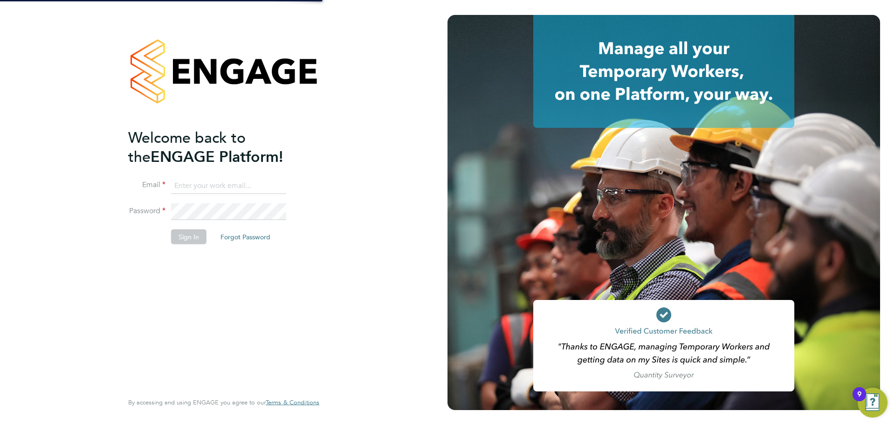
type input "[PERSON_NAME][EMAIL_ADDRESS][PERSON_NAME][DOMAIN_NAME]"
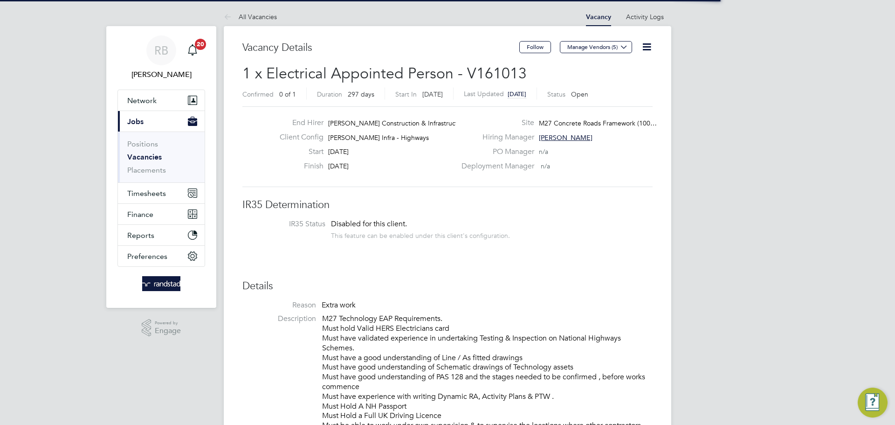
scroll to position [27, 65]
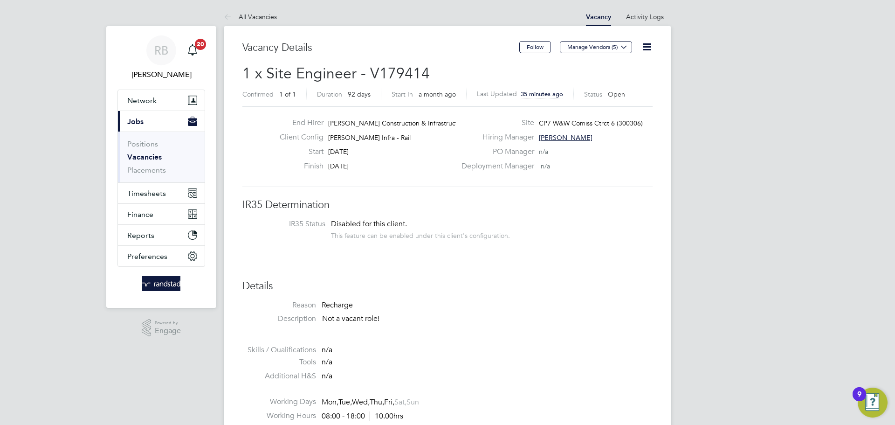
click at [151, 155] on link "Vacancies" at bounding box center [144, 156] width 34 height 9
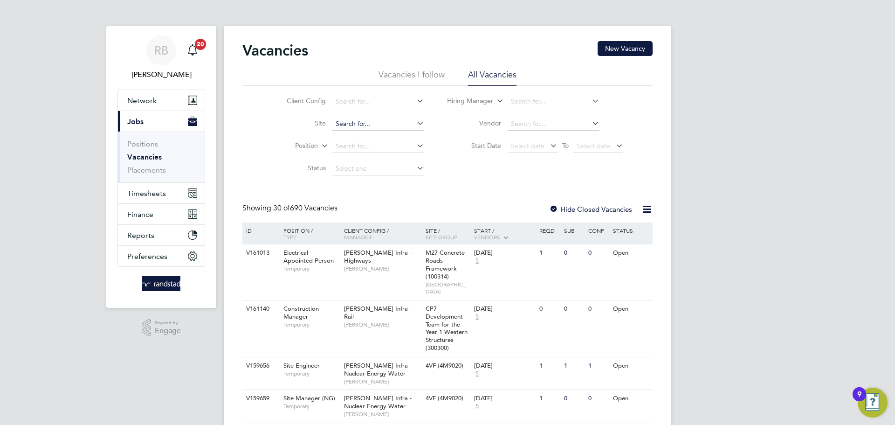
click at [344, 123] on input at bounding box center [378, 123] width 92 height 13
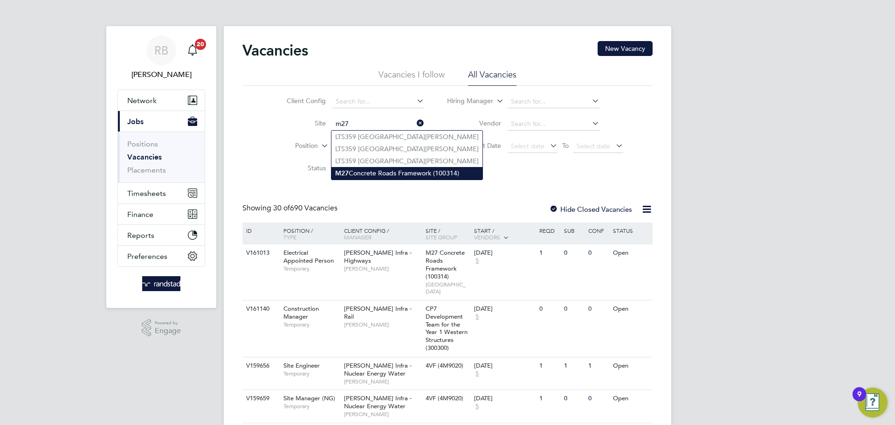
click at [374, 175] on li "M27 Concrete Roads Framework (100314)" at bounding box center [406, 173] width 151 height 13
type input "M27 Concrete Roads Framework (100314)"
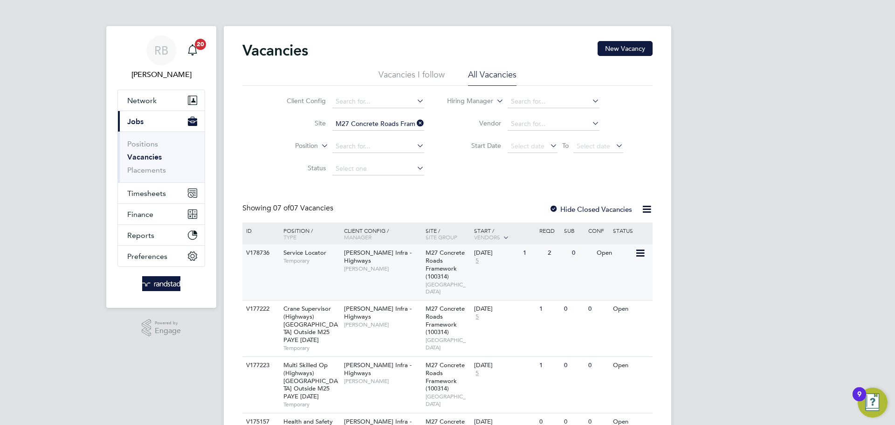
click at [362, 259] on span "[PERSON_NAME] Infra - Highways" at bounding box center [378, 256] width 68 height 16
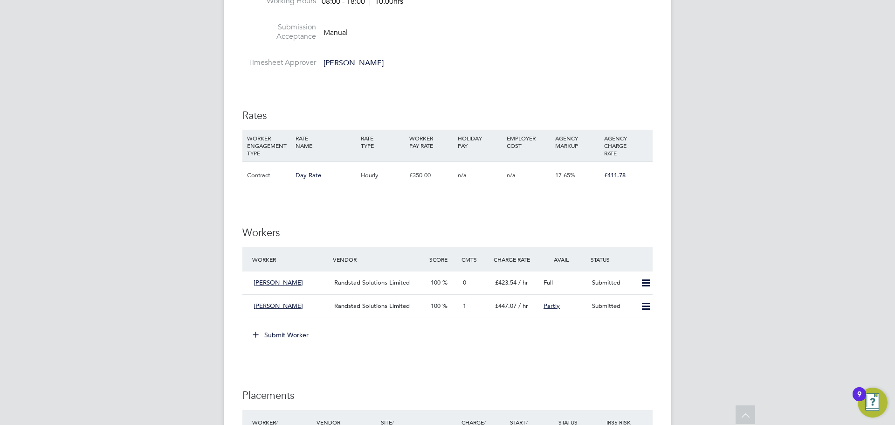
scroll to position [419, 0]
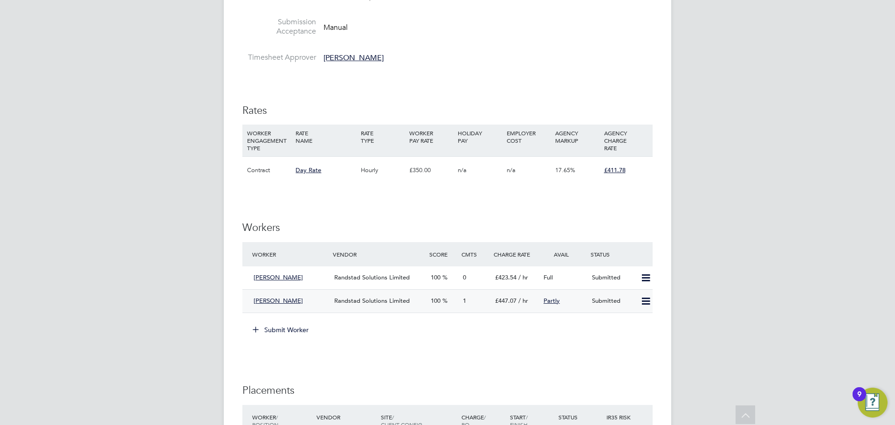
click at [644, 301] on icon at bounding box center [646, 300] width 12 height 7
click at [528, 336] on div "Submit Worker" at bounding box center [449, 329] width 406 height 15
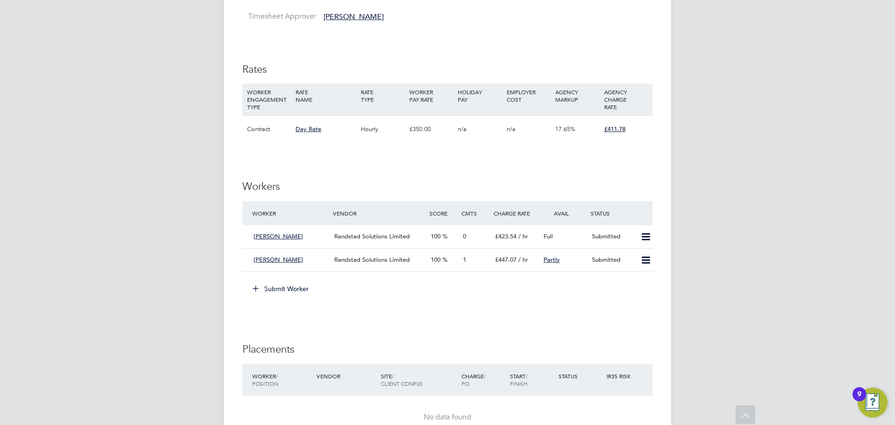
scroll to position [513, 0]
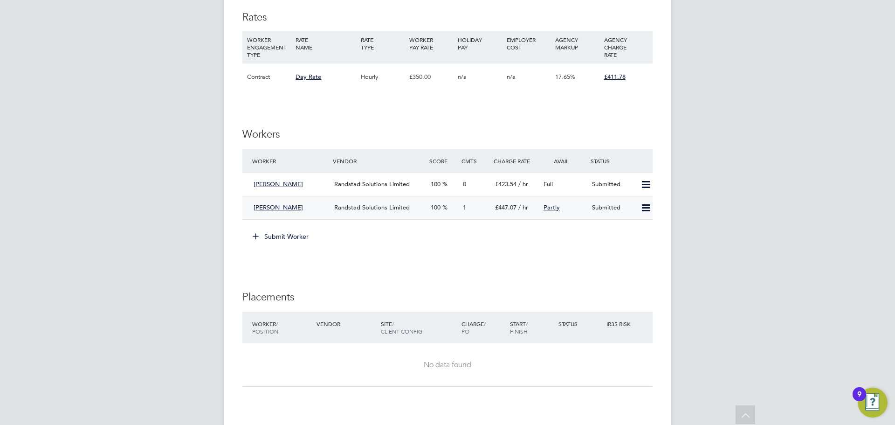
click at [648, 209] on icon at bounding box center [646, 207] width 12 height 7
click at [368, 270] on div "IR35 Determination IR35 Status Disabled for this client. This feature can be en…" at bounding box center [447, 142] width 410 height 914
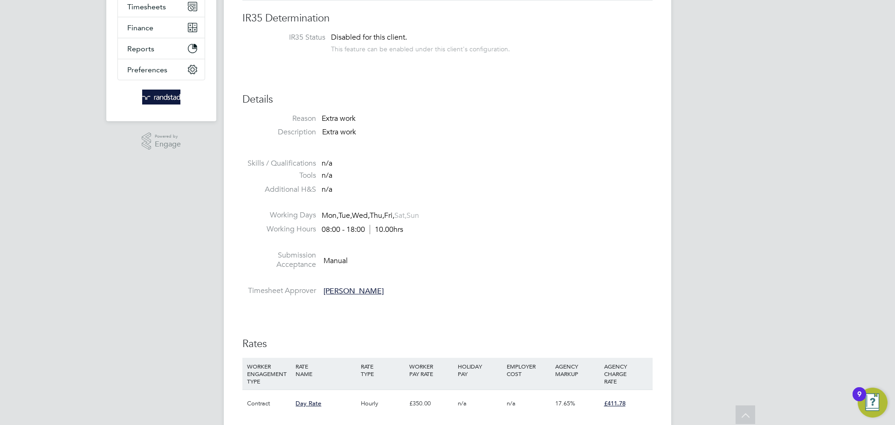
scroll to position [0, 0]
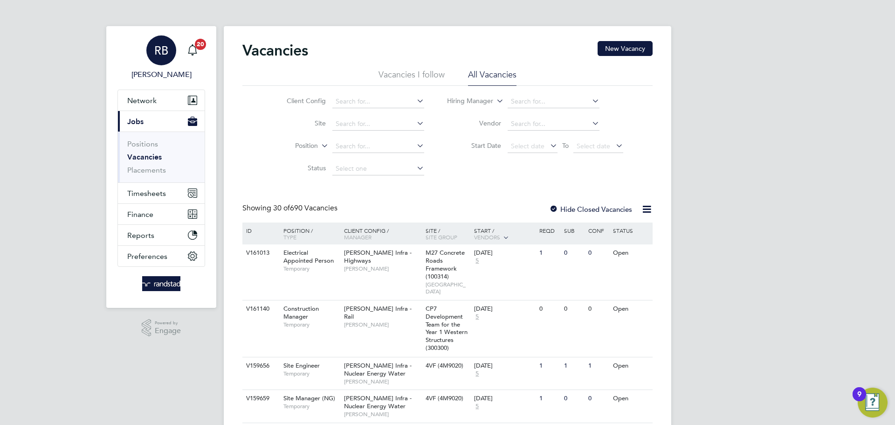
click at [150, 51] on div "RB" at bounding box center [161, 50] width 30 height 30
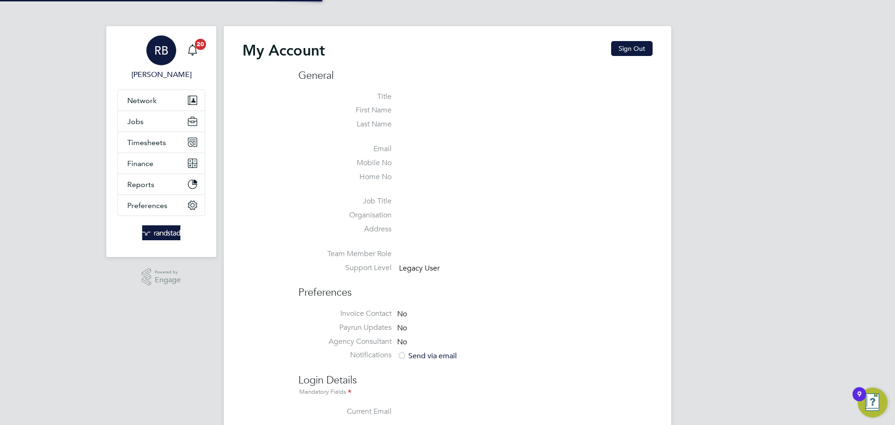
type input "[PERSON_NAME][EMAIL_ADDRESS][PERSON_NAME][DOMAIN_NAME]"
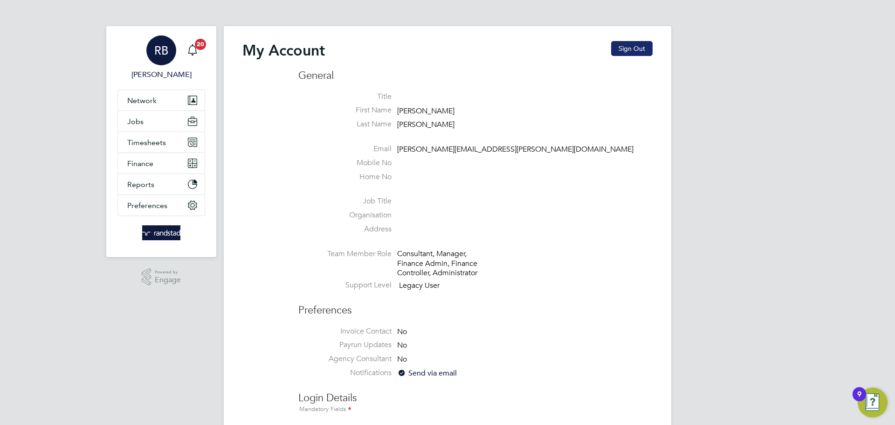
click at [639, 48] on button "Sign Out" at bounding box center [631, 48] width 41 height 15
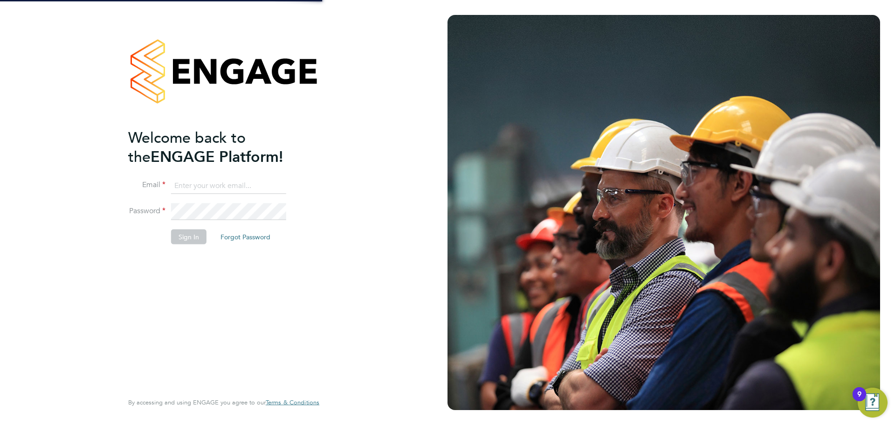
type input "[PERSON_NAME][EMAIL_ADDRESS][PERSON_NAME][DOMAIN_NAME]"
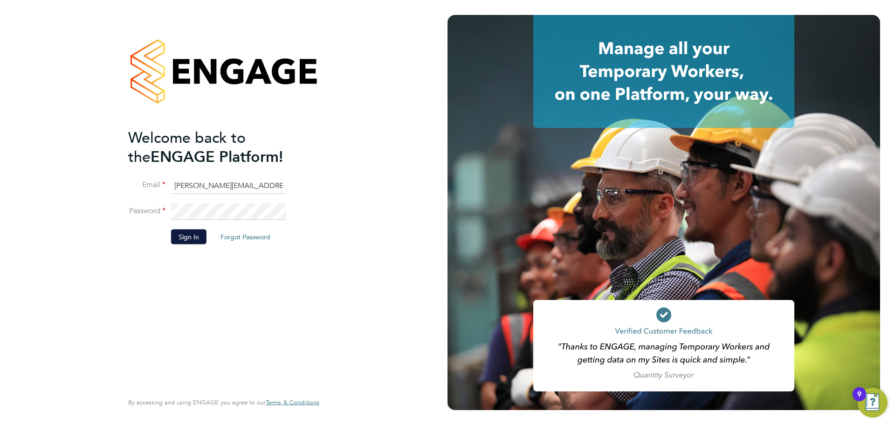
click at [214, 187] on input "[PERSON_NAME][EMAIL_ADDRESS][PERSON_NAME][DOMAIN_NAME]" at bounding box center [228, 185] width 115 height 17
click at [186, 185] on input "robert.beecham@randstadcpe.com" at bounding box center [228, 185] width 115 height 17
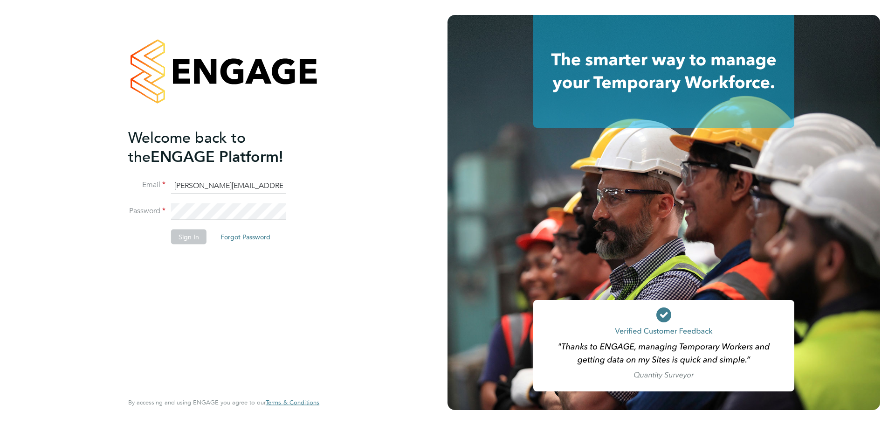
click at [228, 186] on input "[PERSON_NAME][EMAIL_ADDRESS][PERSON_NAME][DOMAIN_NAME]" at bounding box center [228, 185] width 115 height 17
type input "[EMAIL_ADDRESS][PERSON_NAME][DOMAIN_NAME]"
click at [193, 237] on button "Sign In" at bounding box center [188, 236] width 35 height 15
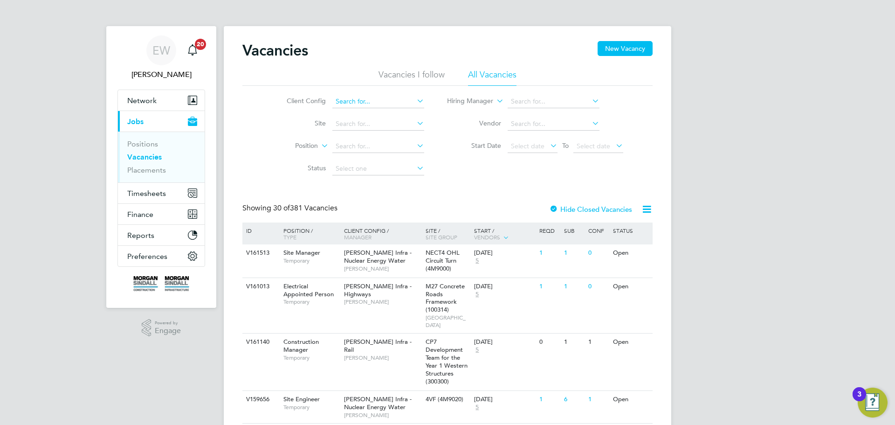
click at [375, 101] on input at bounding box center [378, 101] width 92 height 13
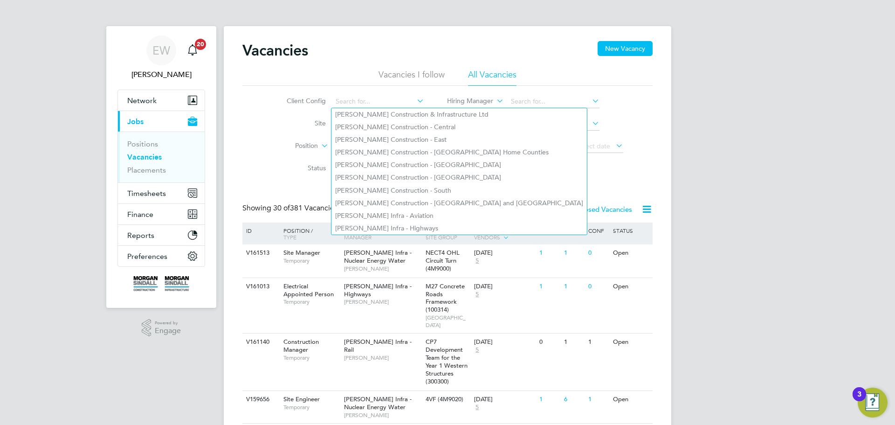
click at [542, 160] on div "Client Config Site Position Status Hiring Manager Vendor Start Date Select date…" at bounding box center [447, 133] width 410 height 94
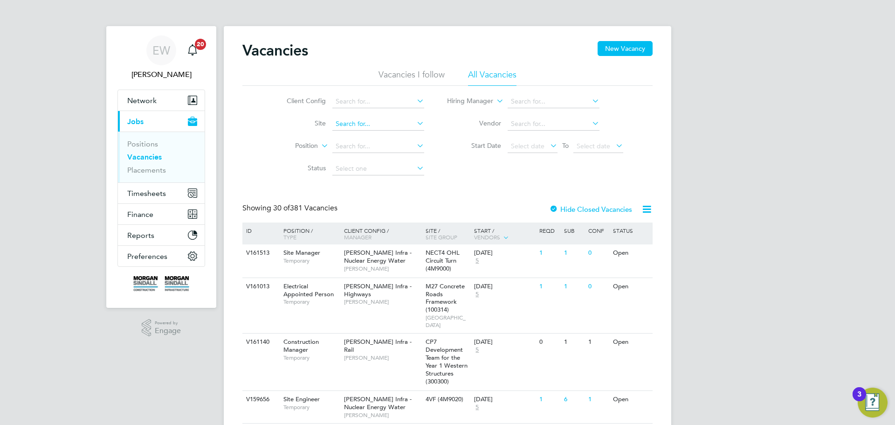
click at [350, 121] on input at bounding box center [378, 123] width 92 height 13
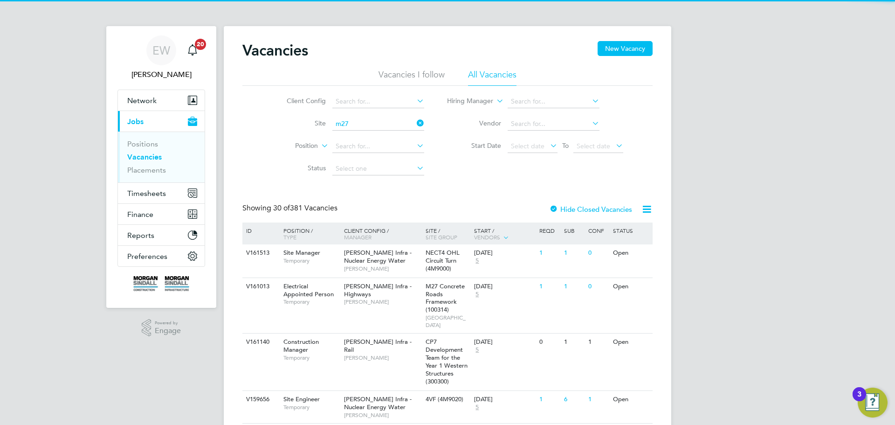
click at [377, 132] on li "M27 Concrete Roads Framework (100314)" at bounding box center [396, 137] width 131 height 13
type input "M27 Concrete Roads Framework (100314)"
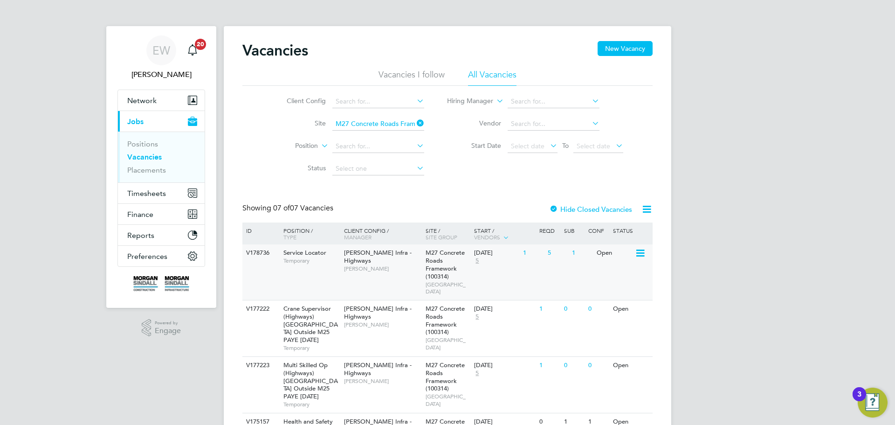
click at [407, 267] on span "[PERSON_NAME]" at bounding box center [382, 268] width 77 height 7
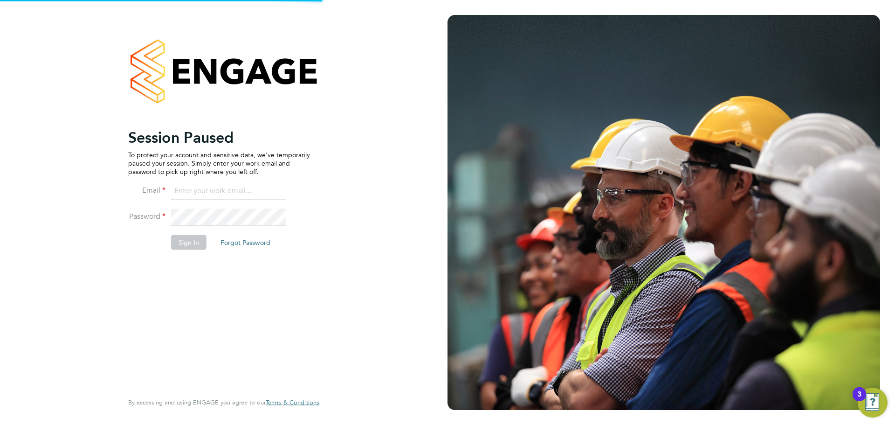
type input "[PERSON_NAME][EMAIL_ADDRESS][PERSON_NAME][DOMAIN_NAME]"
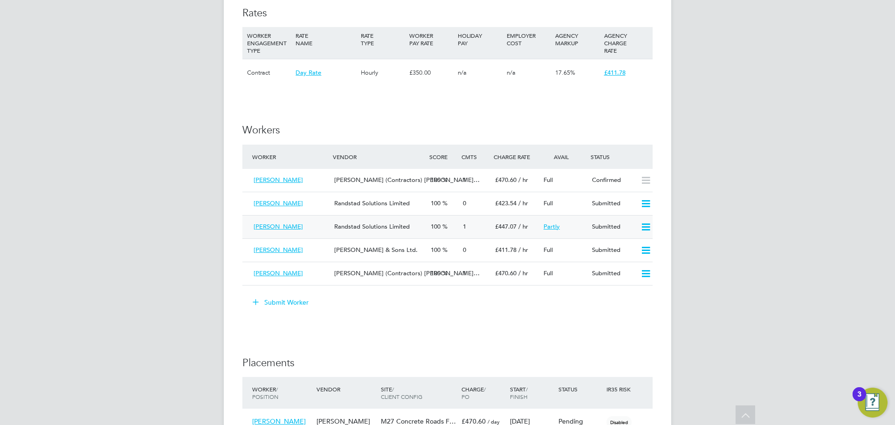
click at [646, 227] on icon at bounding box center [646, 226] width 12 height 7
click at [635, 247] on li "Offer" at bounding box center [633, 246] width 33 height 13
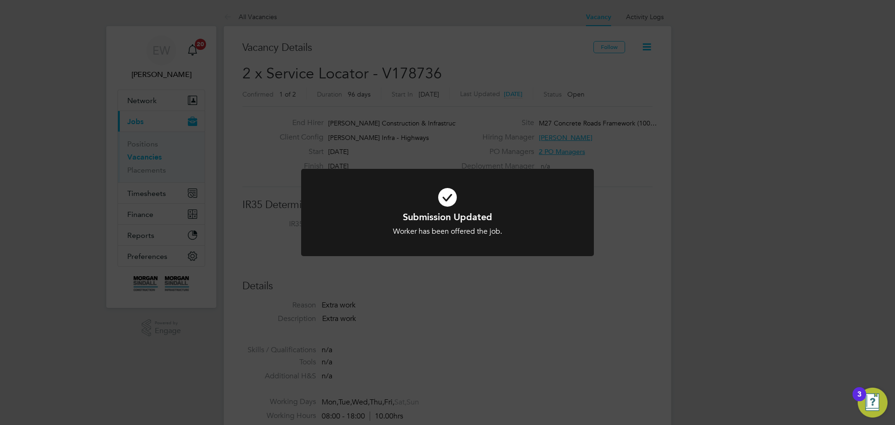
click at [633, 253] on div "Submission Updated Worker has been offered the job. Cancel Okay" at bounding box center [447, 212] width 895 height 425
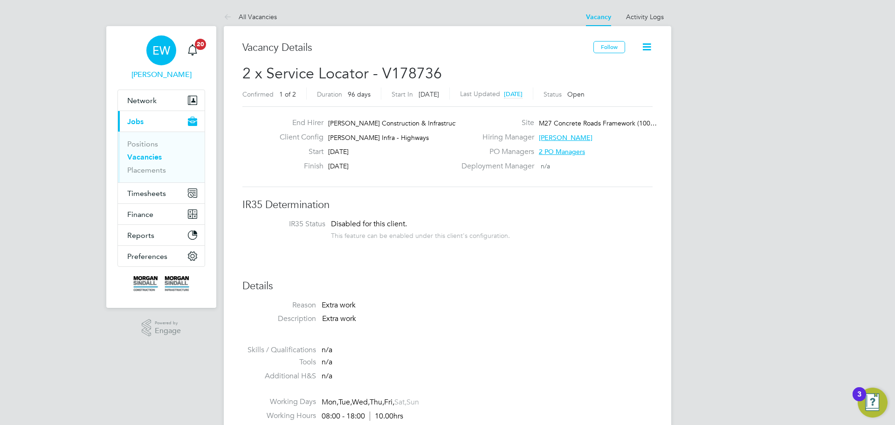
click at [158, 47] on span "EW" at bounding box center [161, 50] width 18 height 12
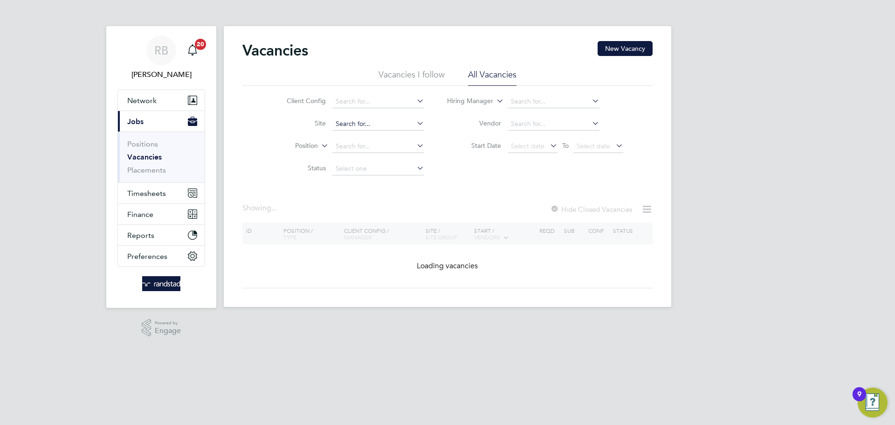
click at [391, 120] on input at bounding box center [378, 123] width 92 height 13
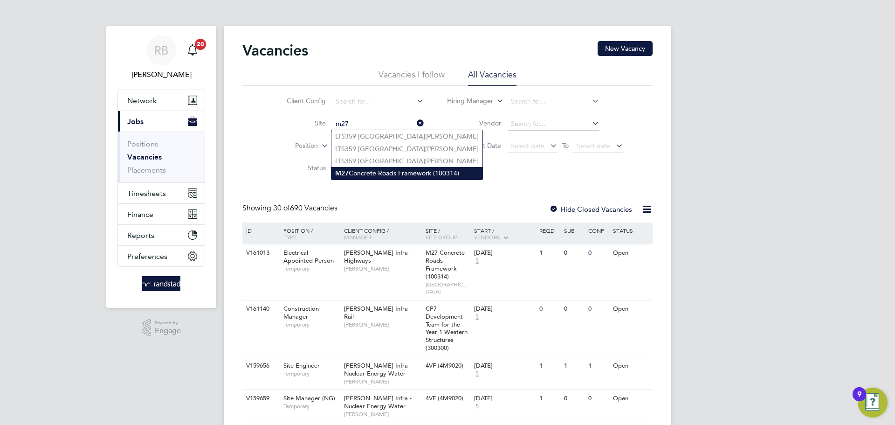
click at [376, 172] on li "M27 Concrete Roads Framework (100314)" at bounding box center [406, 173] width 151 height 13
type input "M27 Concrete Roads Framework (100314)"
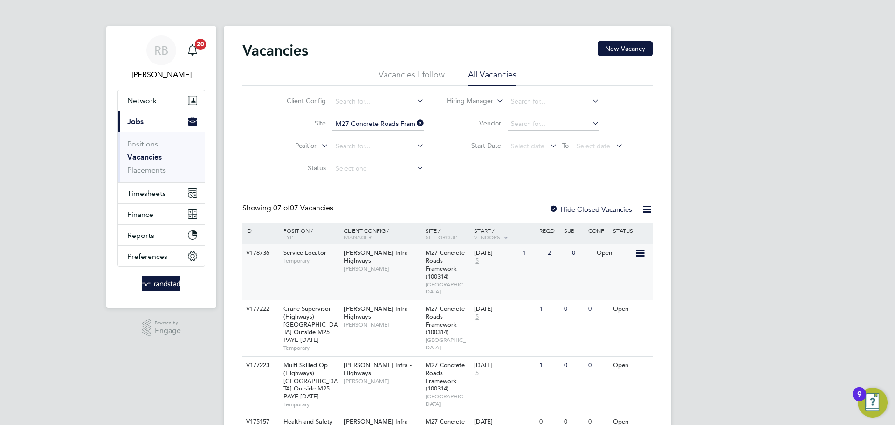
click at [416, 255] on div "[PERSON_NAME] Infra - Highways [PERSON_NAME]" at bounding box center [383, 260] width 82 height 32
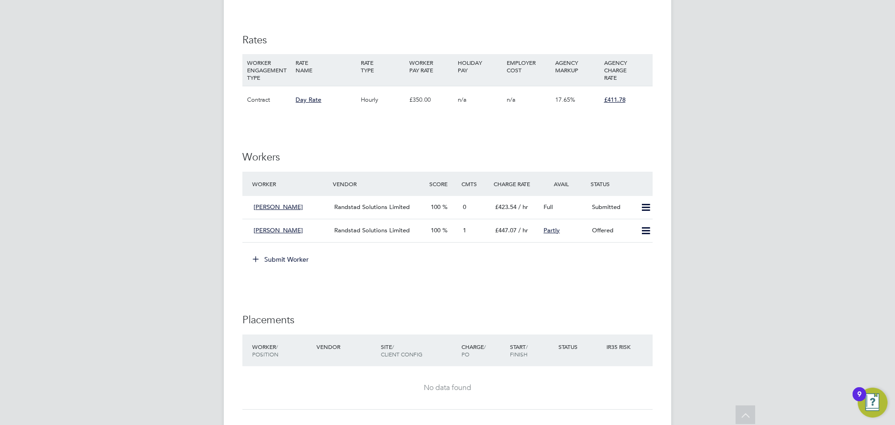
scroll to position [513, 0]
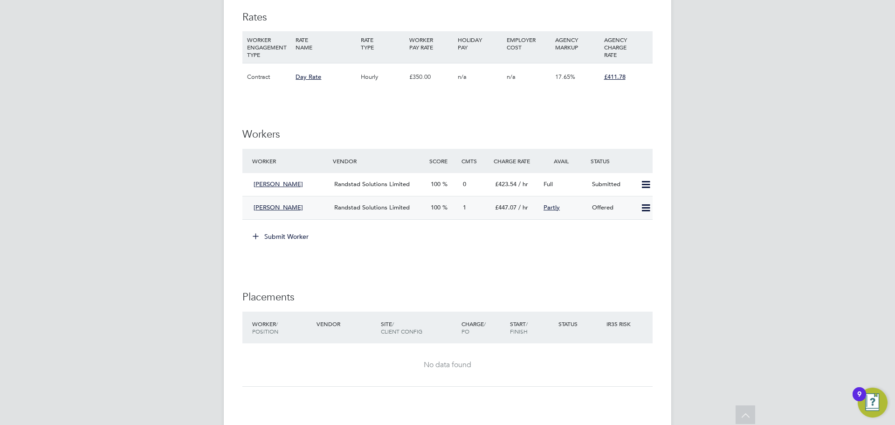
click at [648, 208] on icon at bounding box center [646, 207] width 12 height 7
click at [632, 227] on li "Confirm" at bounding box center [631, 227] width 35 height 13
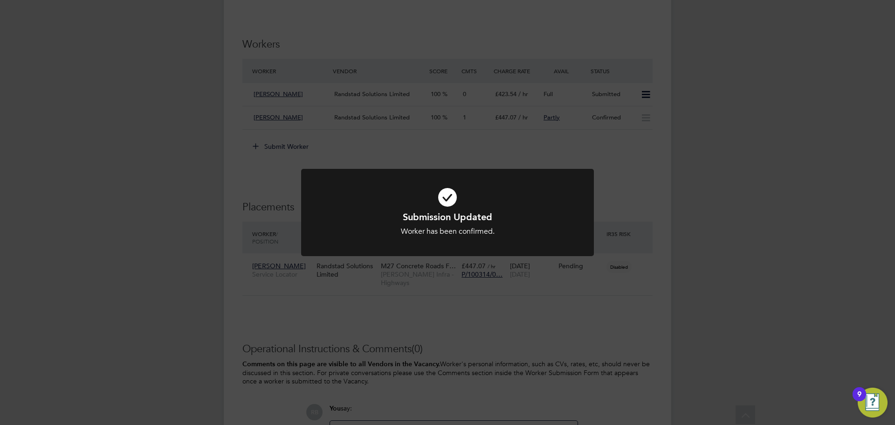
scroll to position [606, 0]
click at [579, 315] on div "Submission Updated Worker has been confirmed. Cancel Okay" at bounding box center [447, 212] width 895 height 425
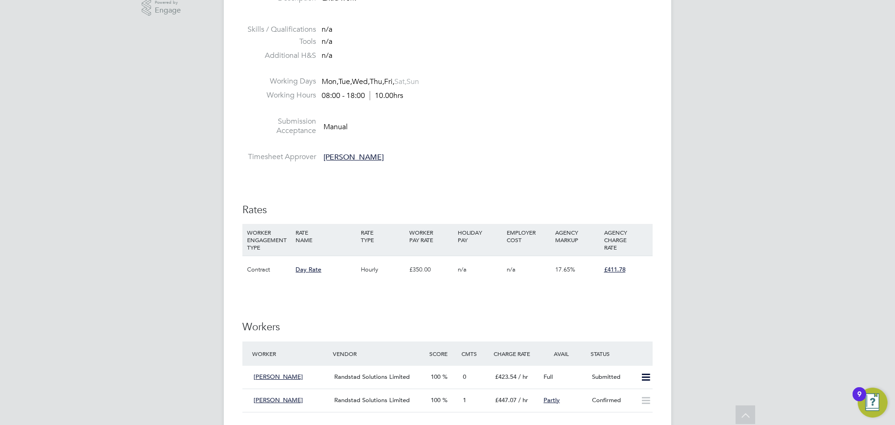
scroll to position [280, 0]
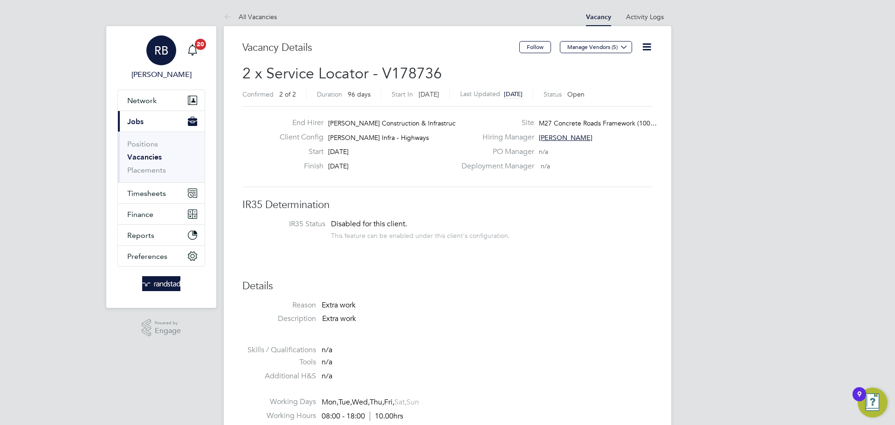
click at [164, 50] on span "RB" at bounding box center [161, 50] width 14 height 12
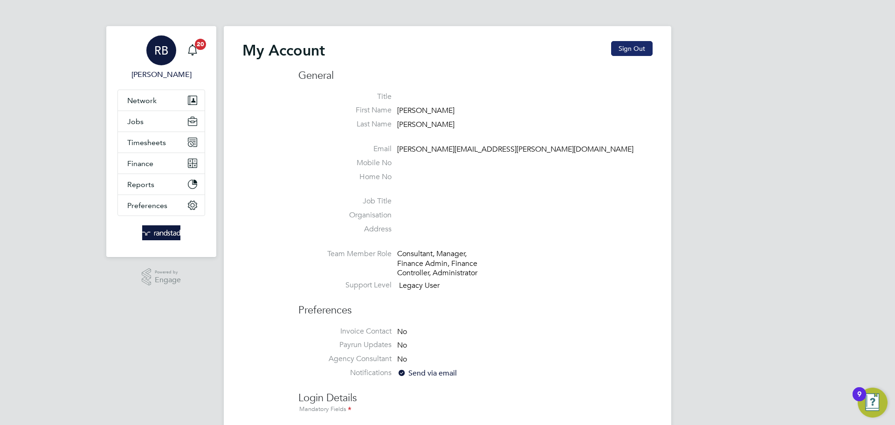
click at [629, 50] on button "Sign Out" at bounding box center [631, 48] width 41 height 15
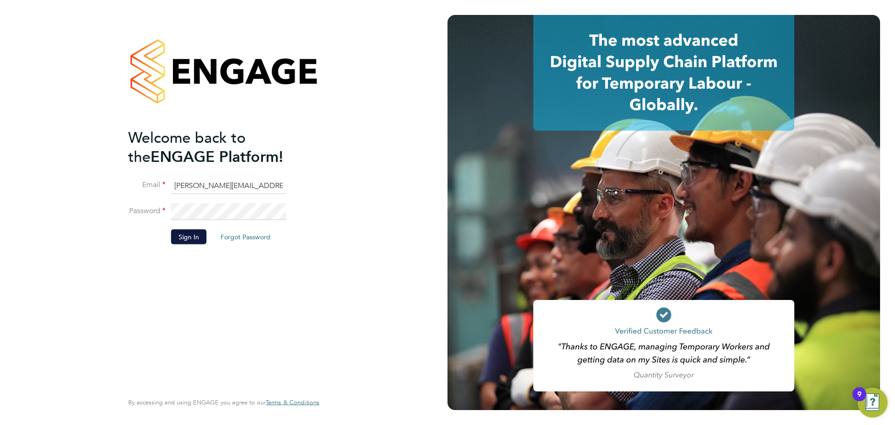
click at [214, 183] on input "robert.beecham@randstadcpe.com" at bounding box center [228, 185] width 115 height 17
type input "emma.wells@randstad.co.uk"
click at [190, 234] on button "Sign In" at bounding box center [188, 236] width 35 height 15
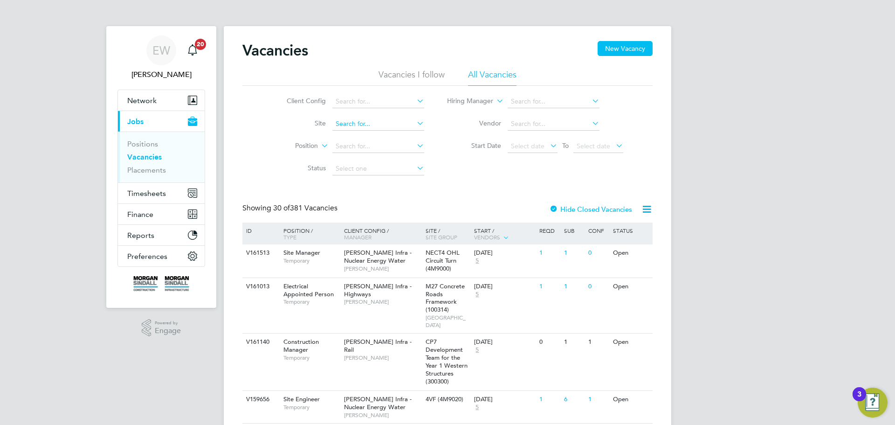
click at [345, 126] on input at bounding box center [378, 123] width 92 height 13
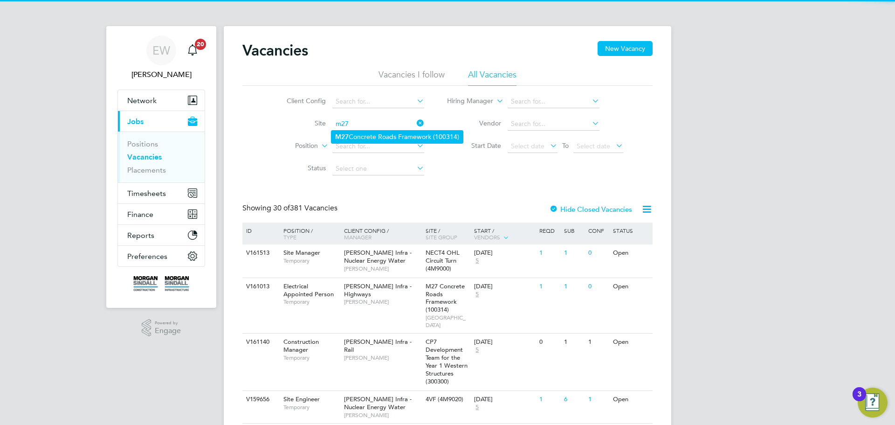
click at [379, 133] on li "M27 Concrete Roads Framework (100314)" at bounding box center [396, 137] width 131 height 13
type input "M27 Concrete Roads Framework (100314)"
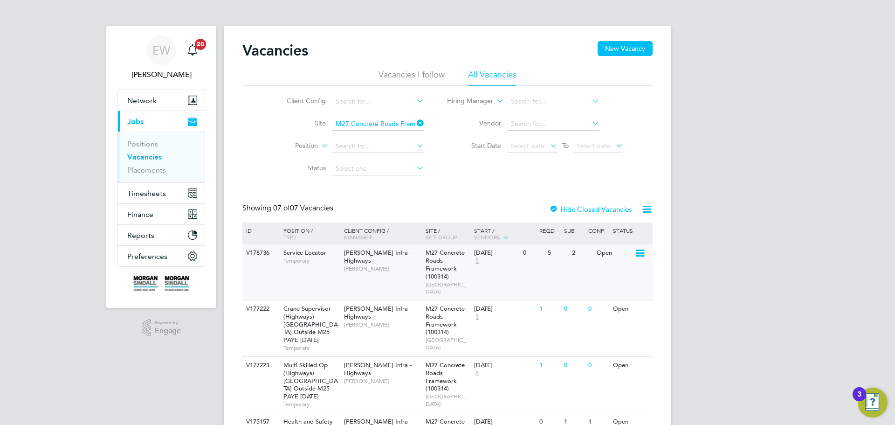
click at [488, 254] on div "[DATE]" at bounding box center [496, 253] width 44 height 8
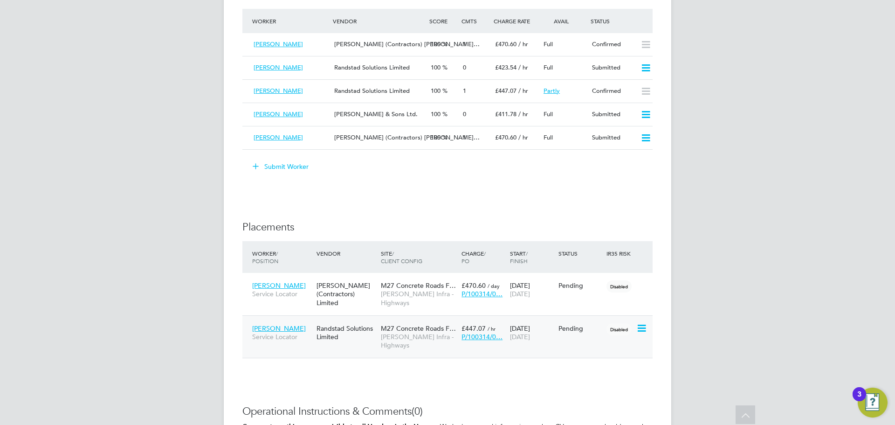
click at [645, 327] on icon at bounding box center [640, 328] width 9 height 11
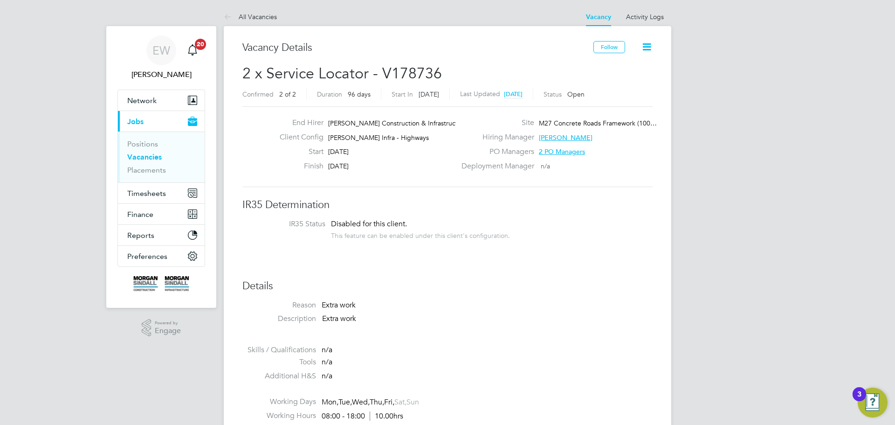
click at [646, 48] on icon at bounding box center [647, 47] width 12 height 12
click at [613, 69] on li "Edit Vacancy e" at bounding box center [624, 68] width 54 height 13
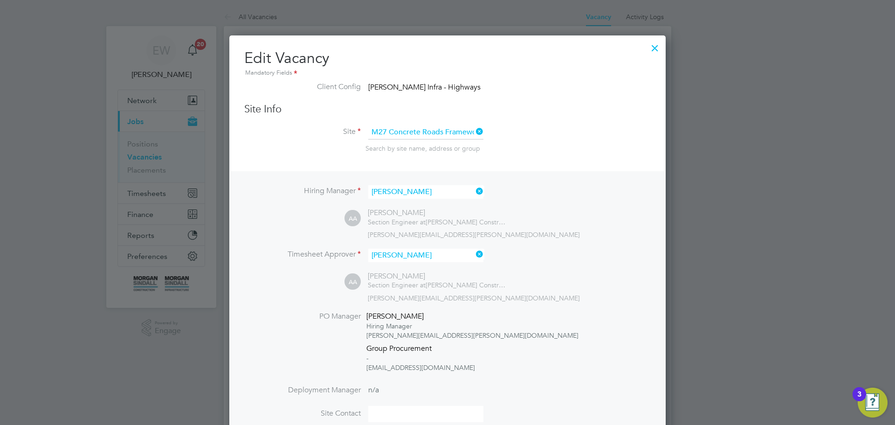
click at [474, 254] on icon at bounding box center [474, 253] width 0 height 13
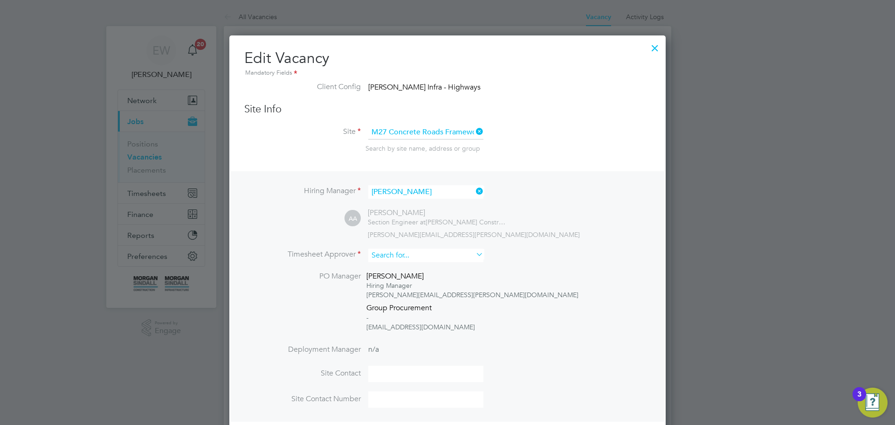
click at [444, 255] on input at bounding box center [425, 255] width 115 height 14
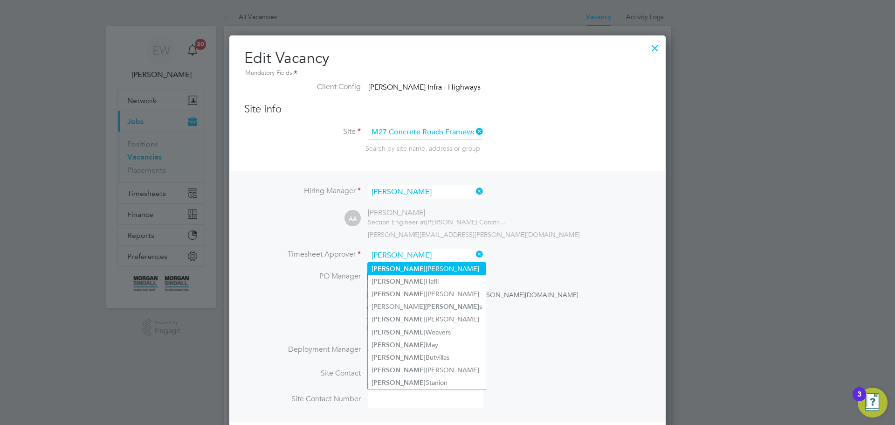
type input "[PERSON_NAME]"
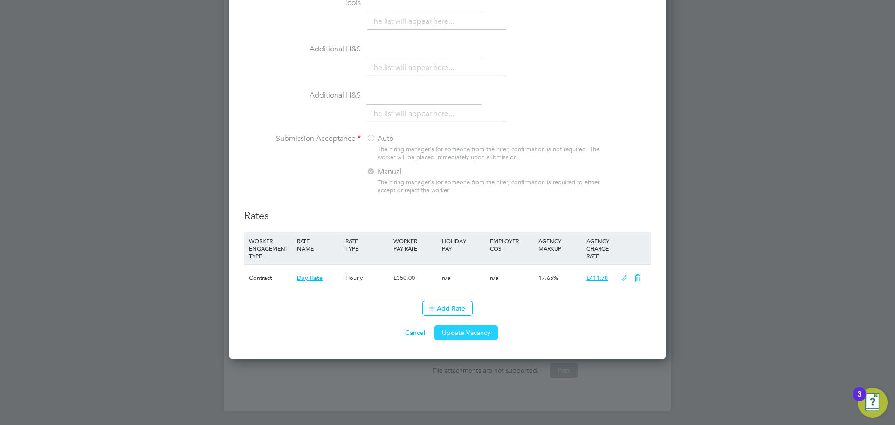
click at [472, 337] on button "Update Vacancy" at bounding box center [465, 332] width 63 height 15
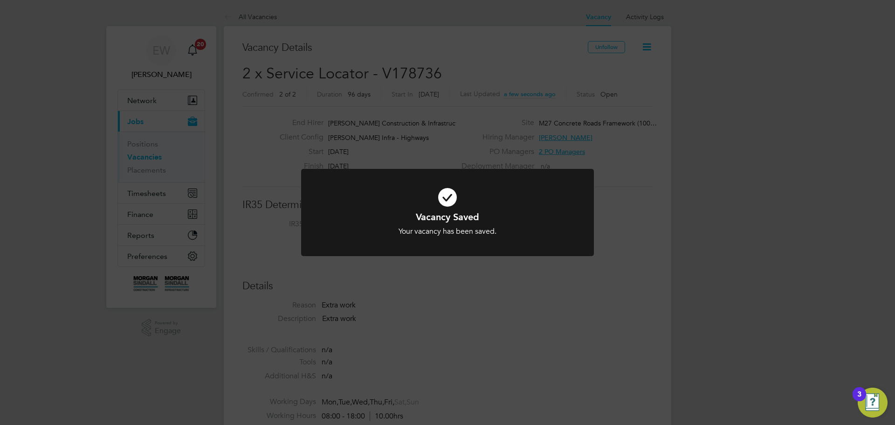
click at [625, 241] on div "Vacancy Saved Your vacancy has been saved. Cancel Okay" at bounding box center [447, 212] width 895 height 425
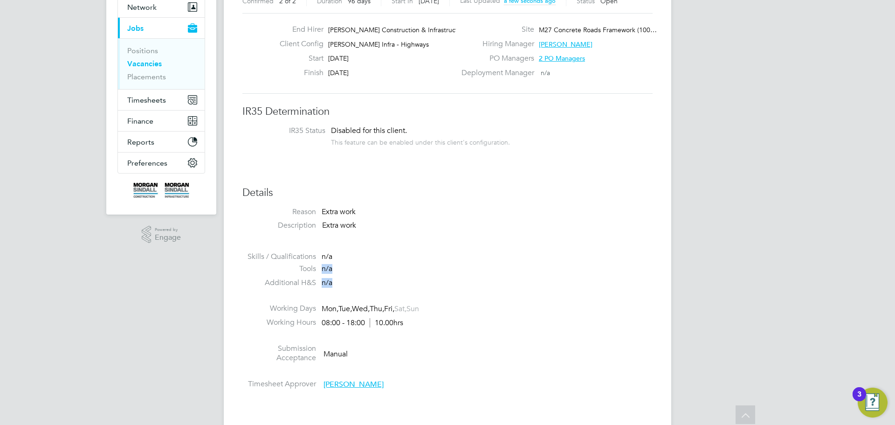
click at [627, 274] on ul "Reason Extra work Description Extra work Skills / Qualifications n/a Tools n/a …" at bounding box center [447, 300] width 410 height 186
